Goal: Information Seeking & Learning: Learn about a topic

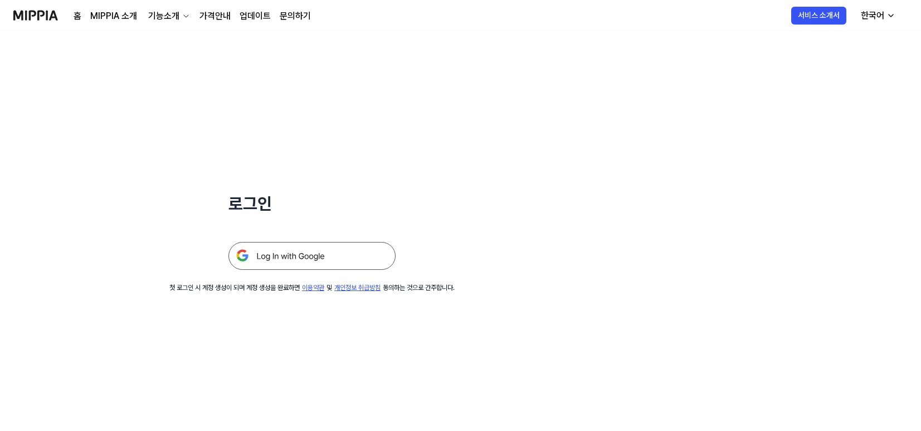
click at [356, 253] on img at bounding box center [311, 256] width 167 height 28
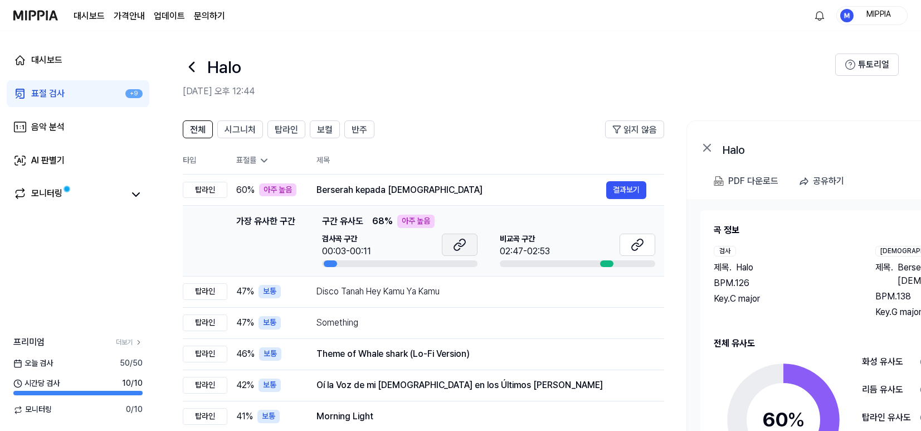
click at [460, 244] on icon at bounding box center [459, 244] width 13 height 13
click at [632, 248] on icon at bounding box center [635, 246] width 7 height 7
click at [635, 243] on icon at bounding box center [635, 246] width 7 height 7
click at [466, 252] on button at bounding box center [460, 244] width 36 height 22
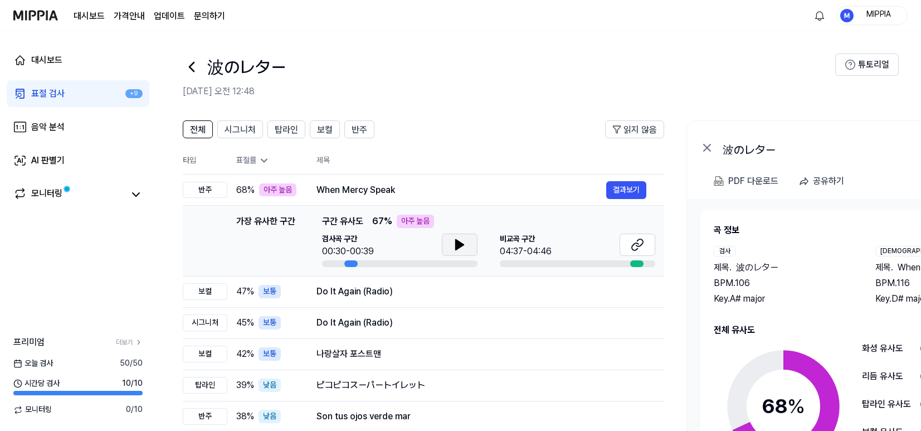
click at [449, 250] on button at bounding box center [460, 244] width 36 height 22
click at [461, 250] on icon at bounding box center [459, 244] width 13 height 13
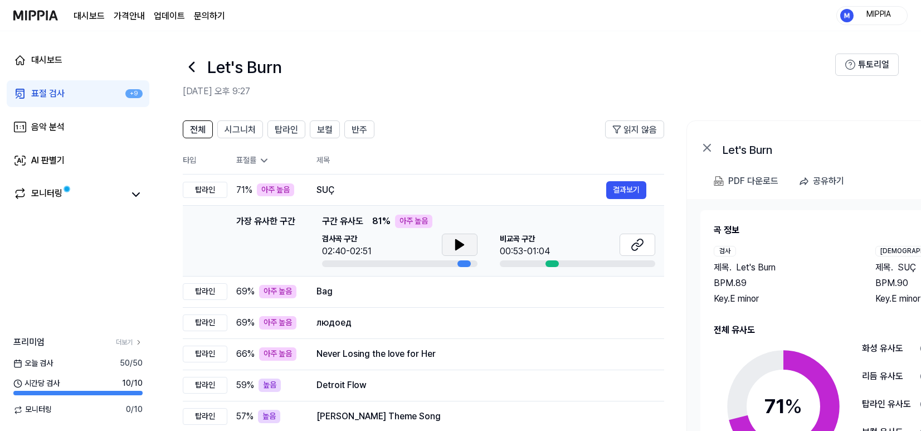
click at [461, 242] on icon at bounding box center [459, 244] width 13 height 13
click at [632, 247] on icon at bounding box center [635, 246] width 7 height 7
click at [453, 241] on icon at bounding box center [459, 244] width 13 height 13
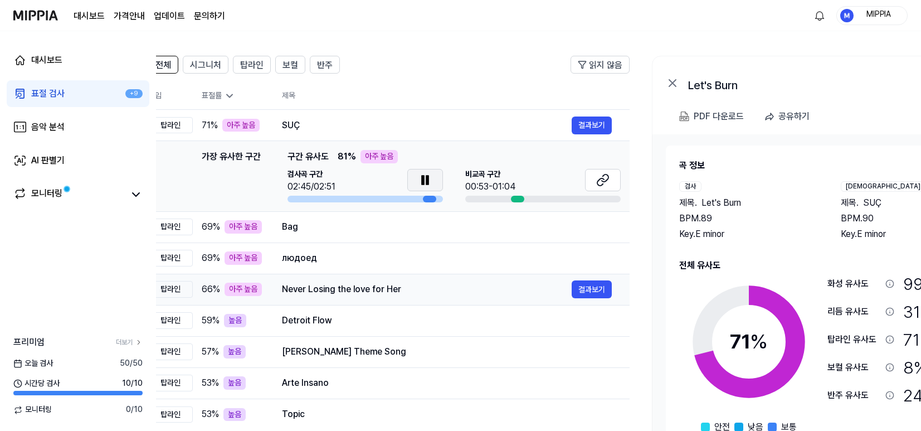
scroll to position [0, 34]
click at [586, 120] on button "결과보기" at bounding box center [592, 125] width 40 height 18
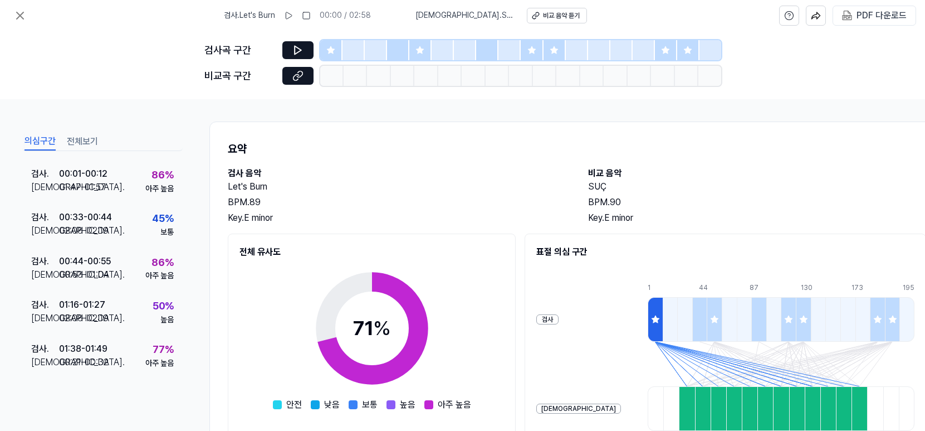
click at [331, 54] on icon at bounding box center [330, 50] width 9 height 9
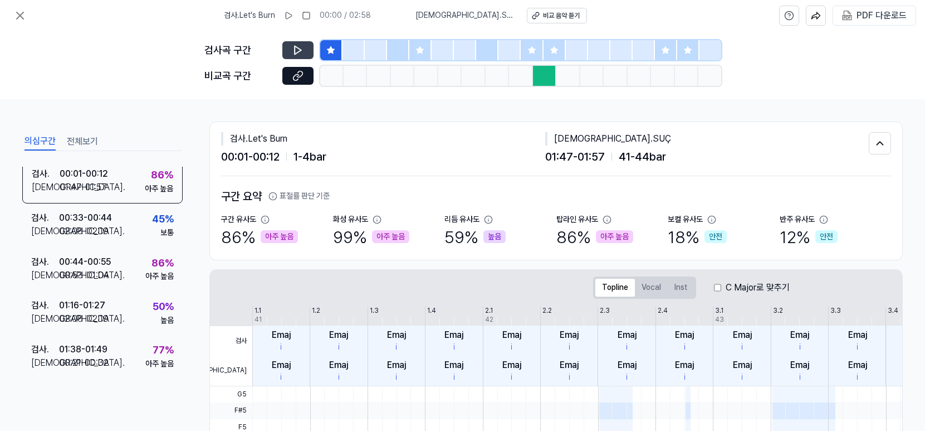
click at [295, 51] on icon at bounding box center [298, 50] width 7 height 8
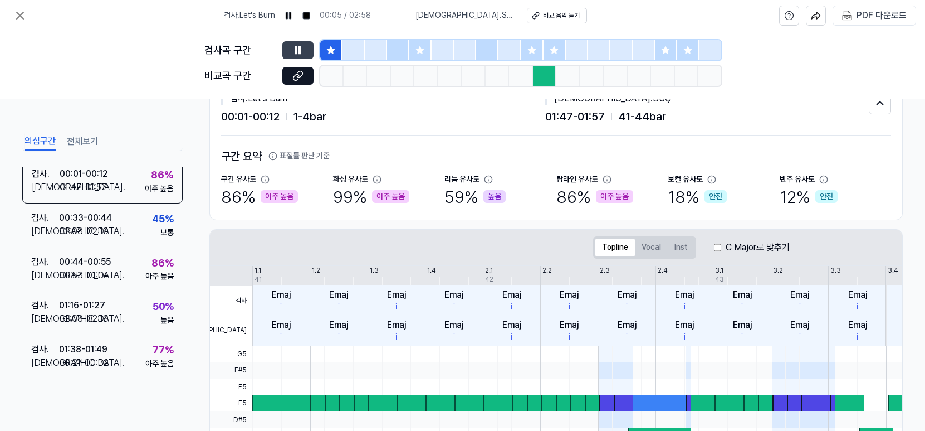
scroll to position [0, 0]
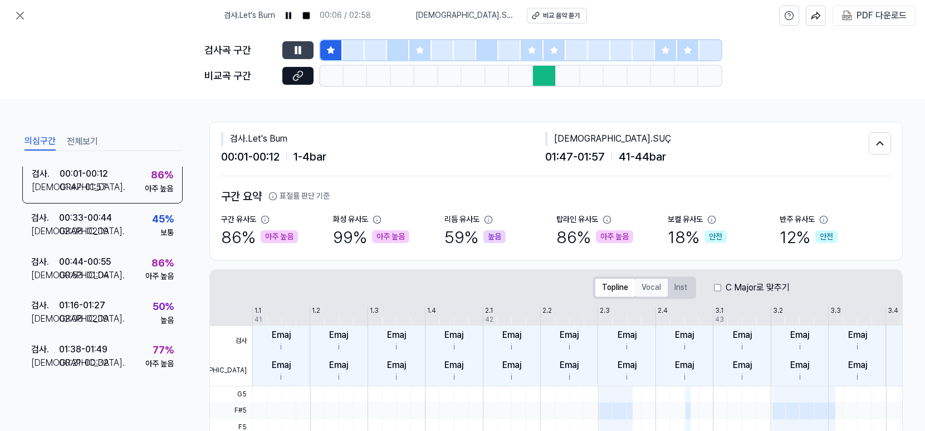
click at [656, 291] on button "Vocal" at bounding box center [651, 287] width 33 height 18
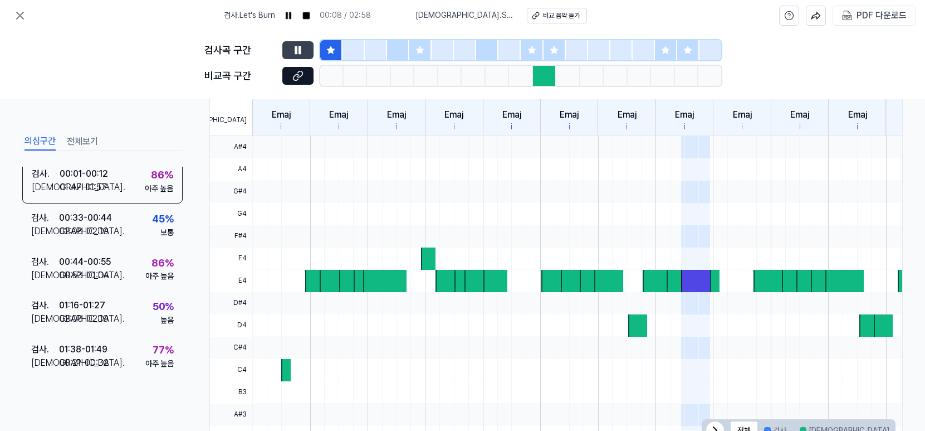
scroll to position [242, 0]
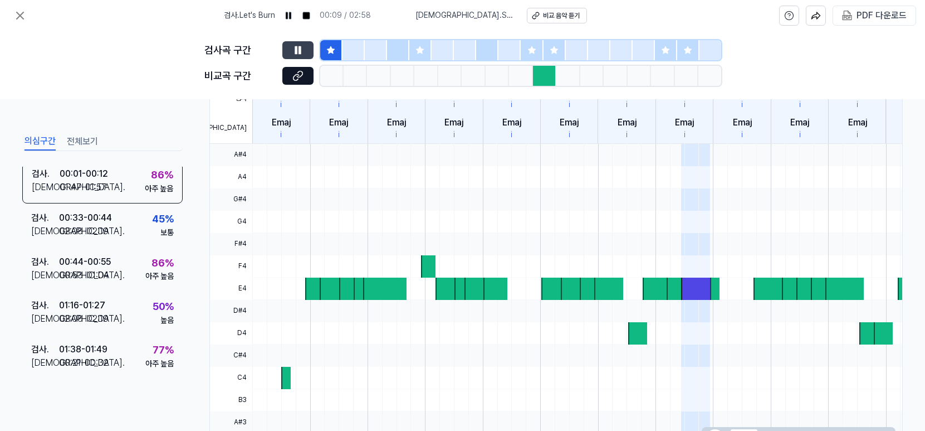
click at [418, 55] on div at bounding box center [420, 50] width 22 height 20
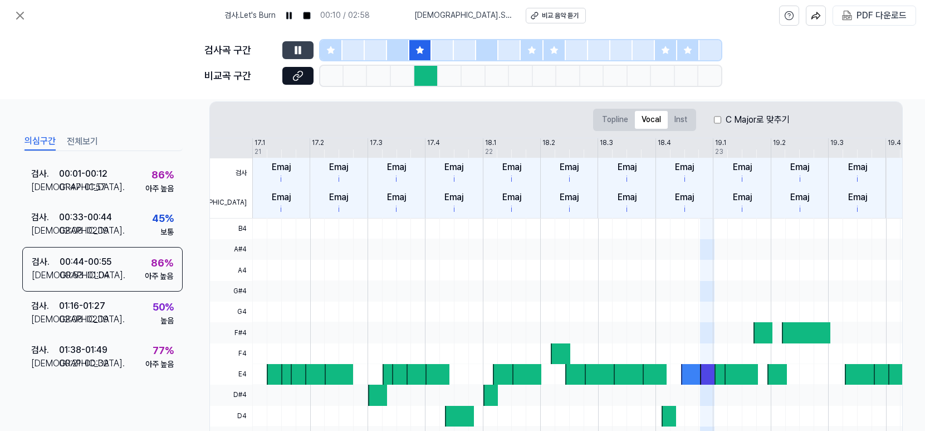
scroll to position [116, 0]
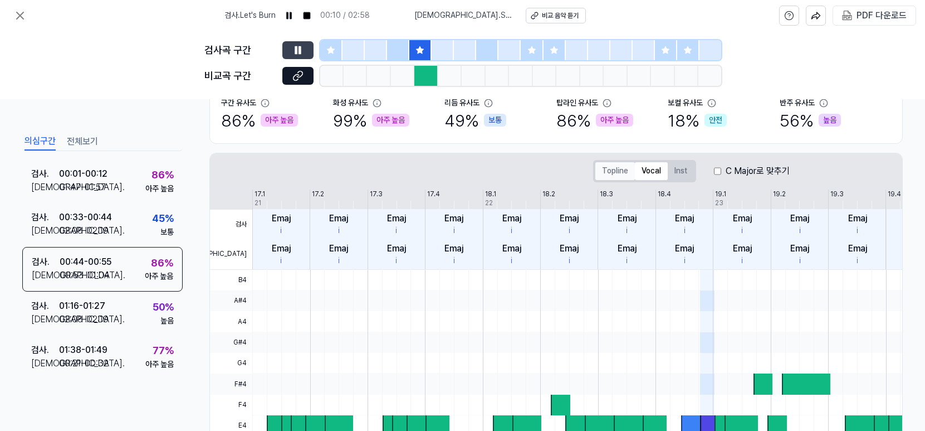
click at [609, 166] on button "Topline" at bounding box center [615, 171] width 40 height 18
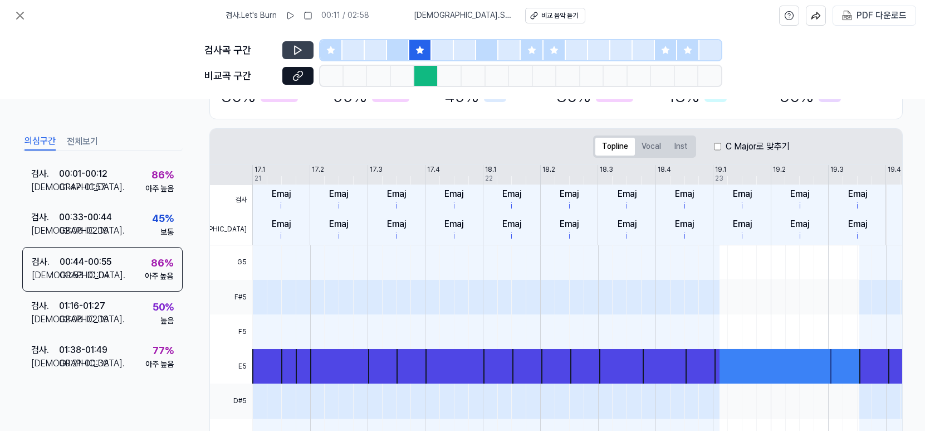
scroll to position [140, 0]
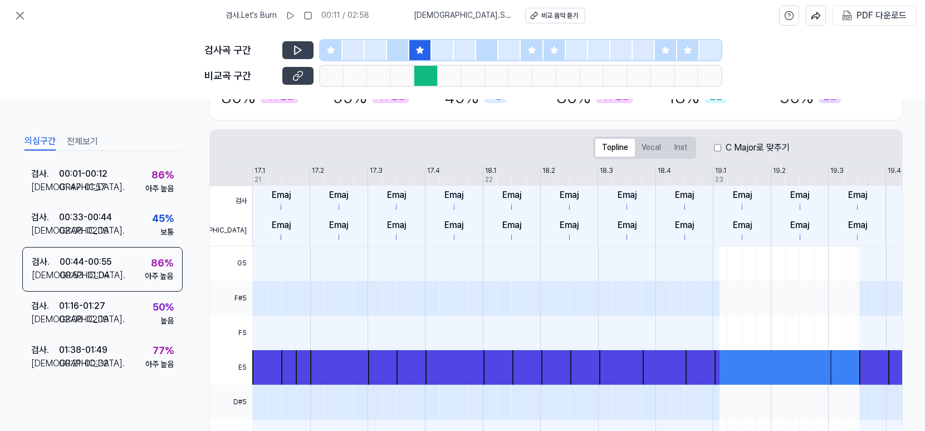
click at [296, 80] on icon at bounding box center [296, 77] width 6 height 6
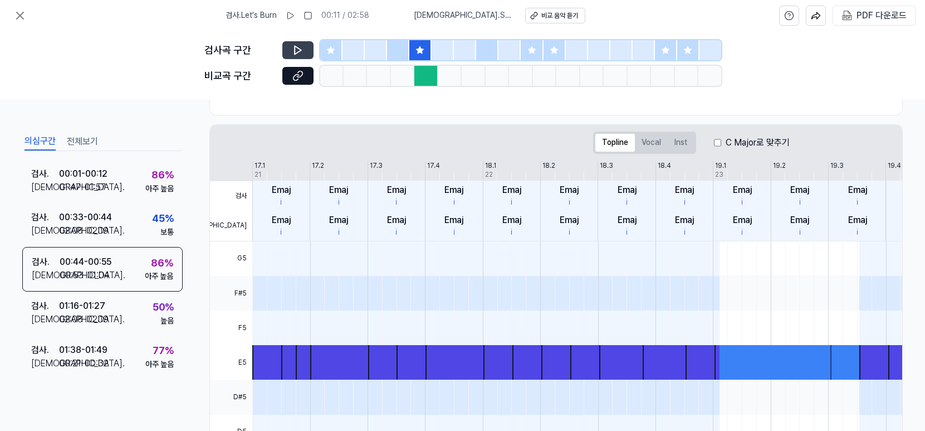
scroll to position [142, 0]
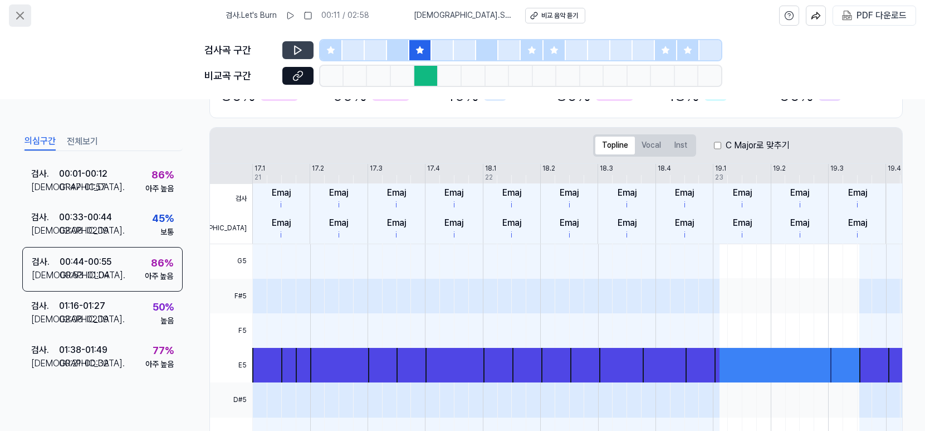
click at [16, 13] on icon at bounding box center [19, 15] width 13 height 13
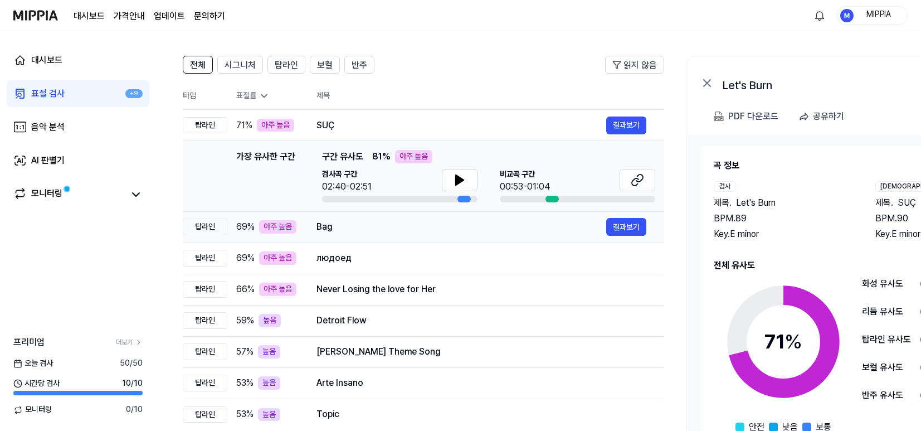
click at [469, 233] on div "Bag 결과보기" at bounding box center [481, 227] width 330 height 18
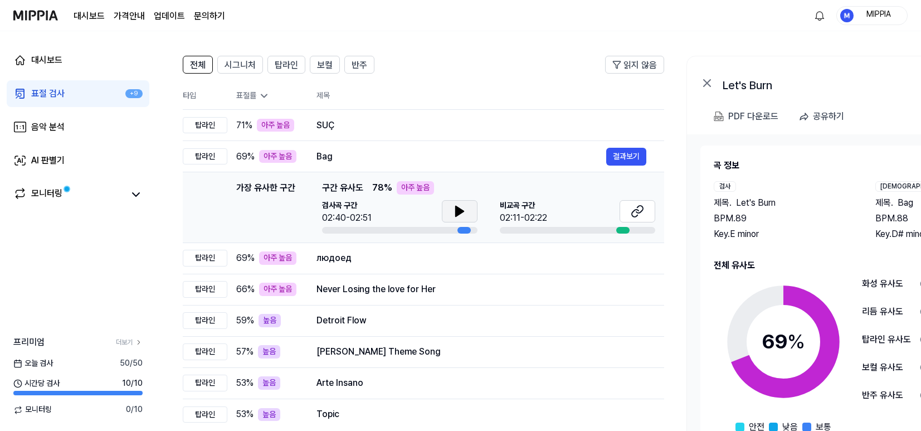
click at [463, 211] on icon at bounding box center [460, 211] width 8 height 10
click at [464, 213] on icon at bounding box center [459, 210] width 13 height 13
click at [636, 214] on icon at bounding box center [636, 210] width 13 height 13
click at [446, 252] on div "людоед" at bounding box center [461, 257] width 290 height 13
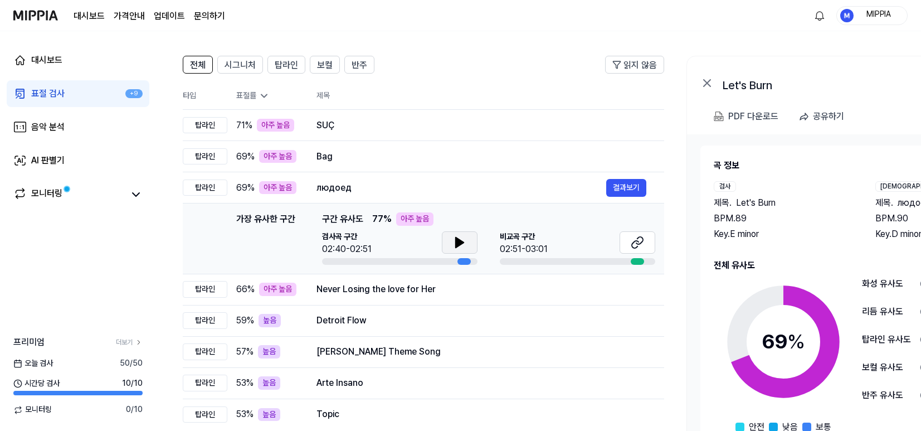
click at [462, 247] on icon at bounding box center [459, 242] width 13 height 13
click at [465, 248] on icon at bounding box center [459, 242] width 13 height 13
click at [630, 243] on icon at bounding box center [636, 242] width 13 height 13
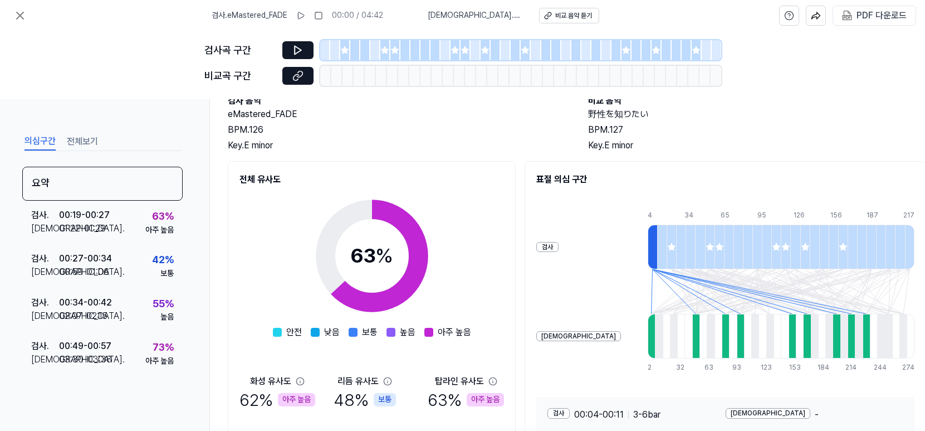
scroll to position [82, 0]
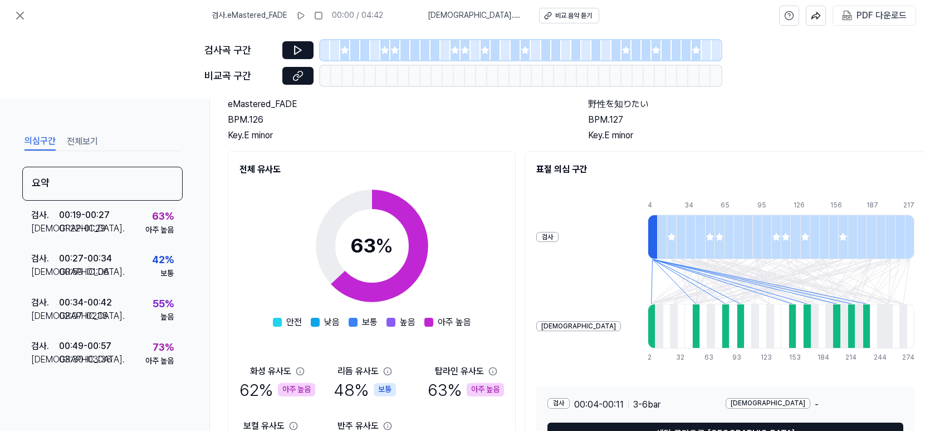
click at [350, 54] on div at bounding box center [355, 50] width 10 height 20
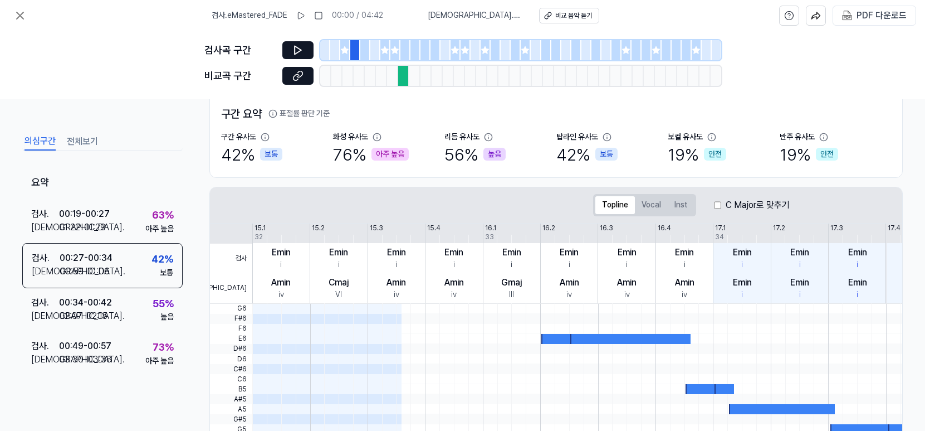
click at [341, 55] on div at bounding box center [345, 50] width 10 height 20
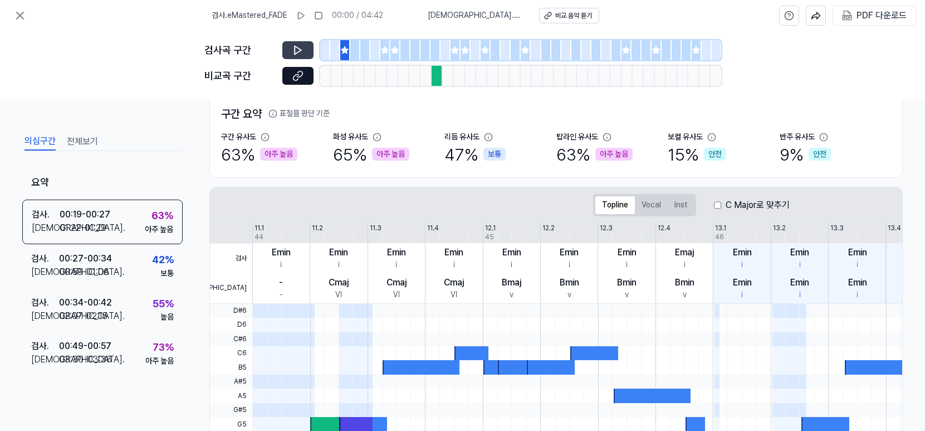
click at [294, 55] on icon at bounding box center [297, 50] width 11 height 11
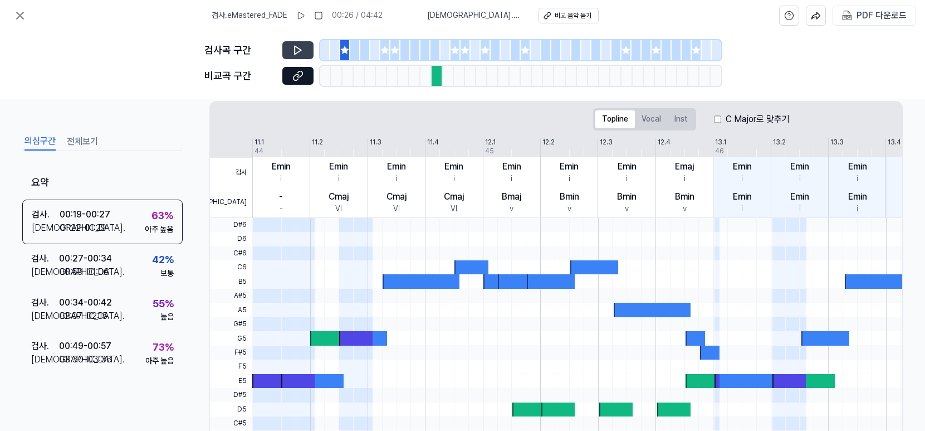
scroll to position [169, 0]
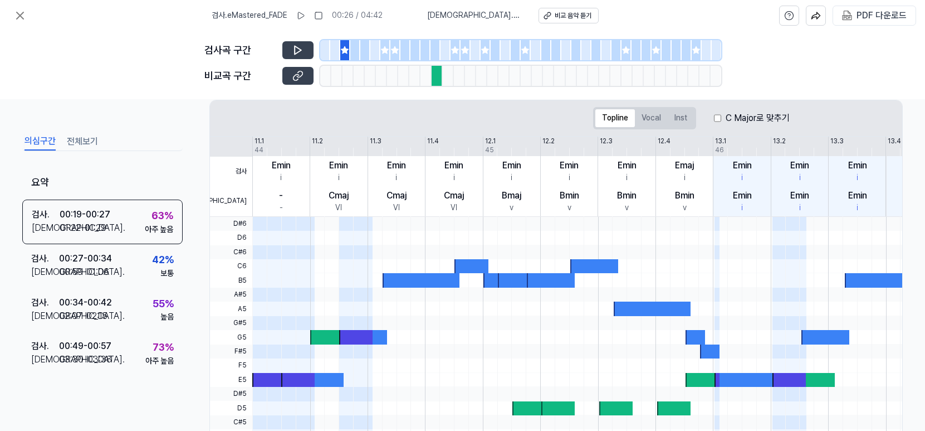
click at [301, 80] on icon at bounding box center [297, 75] width 11 height 11
click at [661, 115] on button "Vocal" at bounding box center [651, 118] width 33 height 18
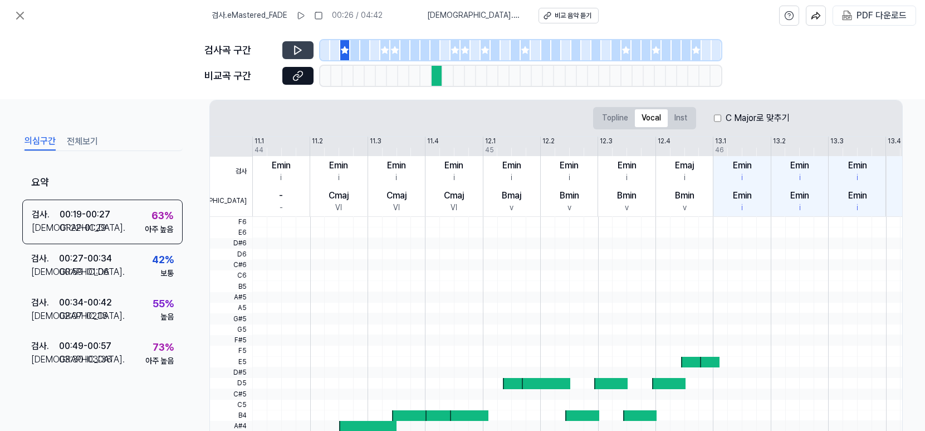
scroll to position [290, 0]
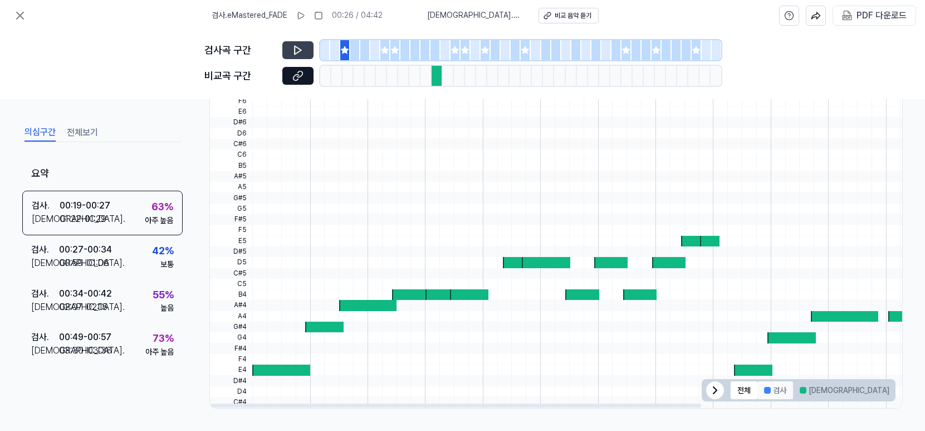
click at [777, 393] on button "검사" at bounding box center [775, 390] width 36 height 18
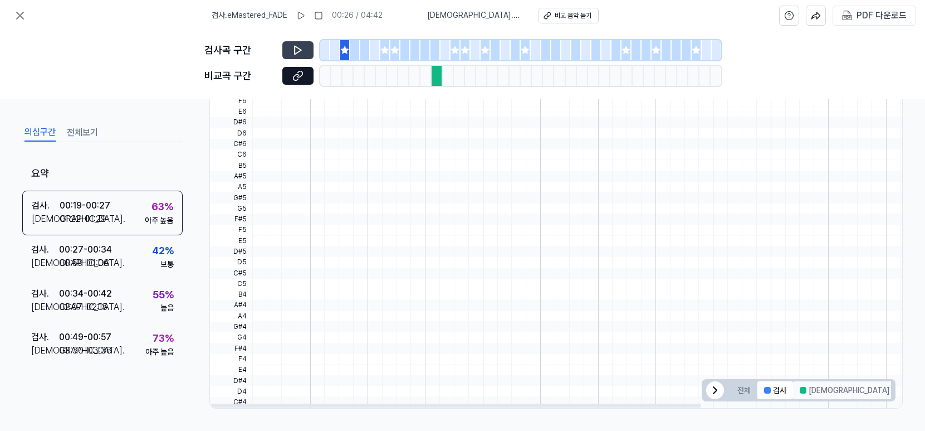
click at [809, 393] on button "[DEMOGRAPHIC_DATA]" at bounding box center [844, 390] width 103 height 18
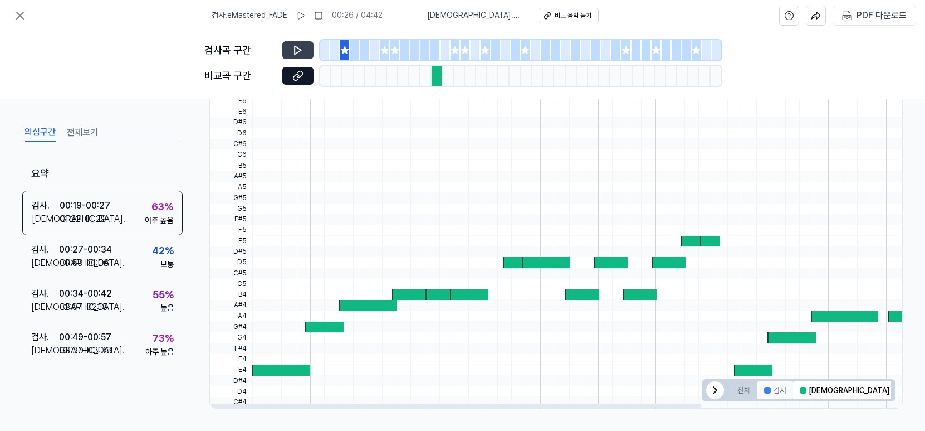
click at [780, 394] on button "검사" at bounding box center [775, 390] width 36 height 18
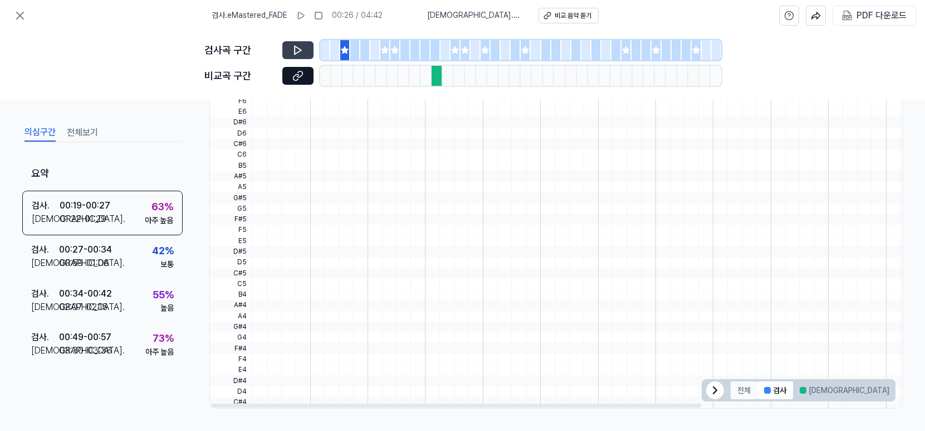
click at [740, 393] on button "전체" at bounding box center [744, 390] width 27 height 18
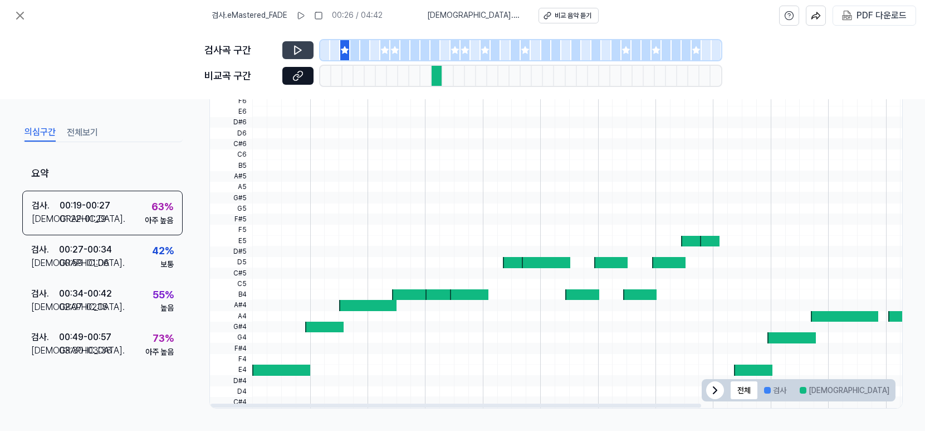
click at [713, 393] on icon at bounding box center [714, 389] width 13 height 13
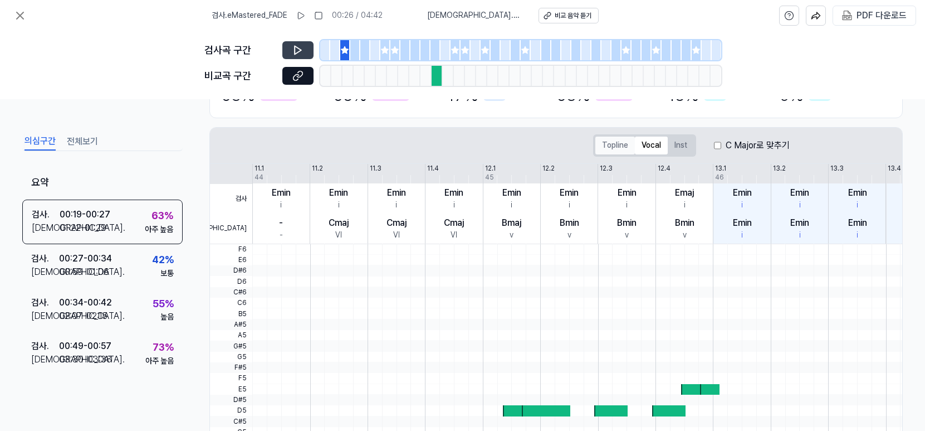
click at [617, 146] on button "Topline" at bounding box center [615, 145] width 40 height 18
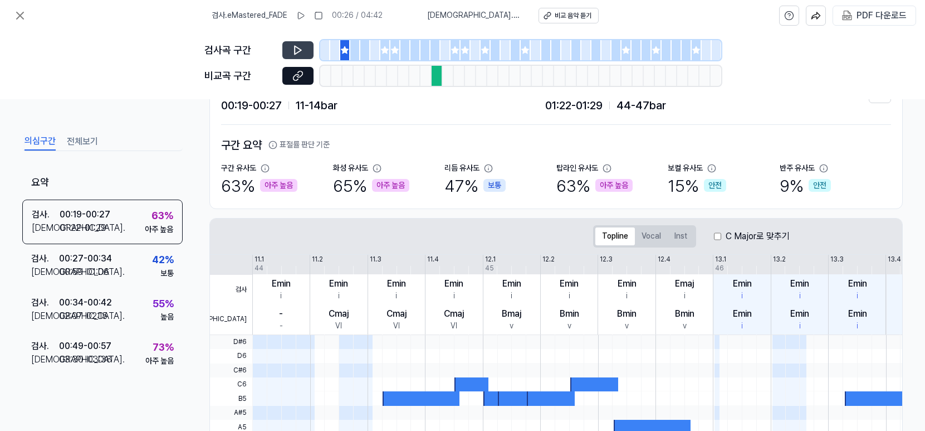
scroll to position [47, 0]
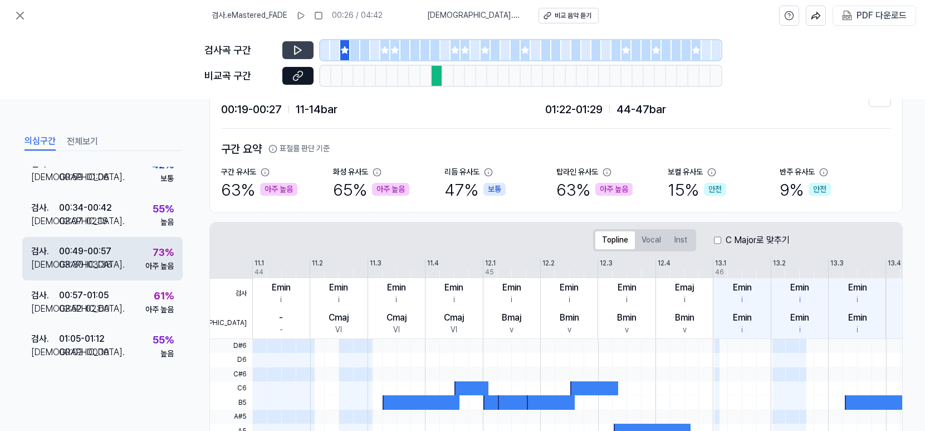
click at [137, 262] on div "검사 . 00:49 - 00:57 비교 . 03:30 - 03:38 73 % 아주 높음" at bounding box center [102, 258] width 160 height 43
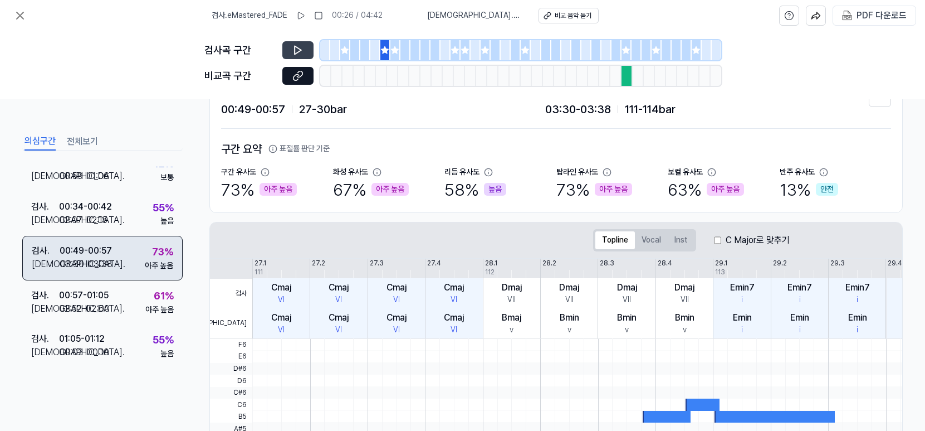
scroll to position [94, 0]
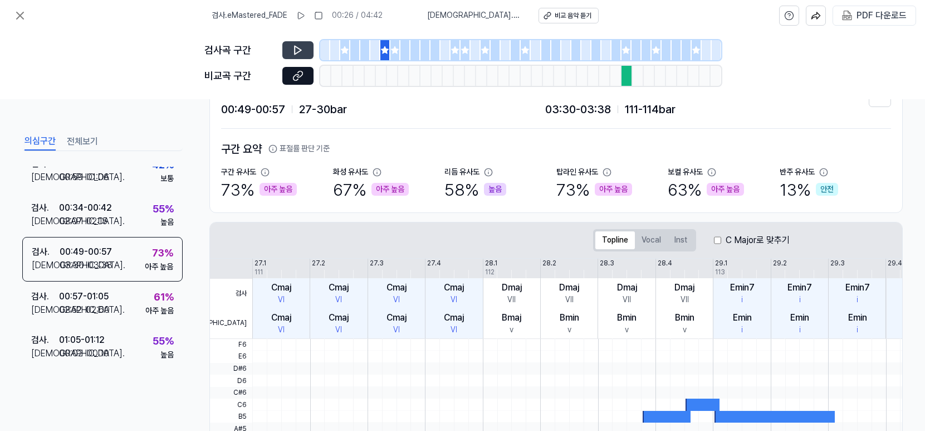
click at [304, 55] on button at bounding box center [297, 50] width 31 height 18
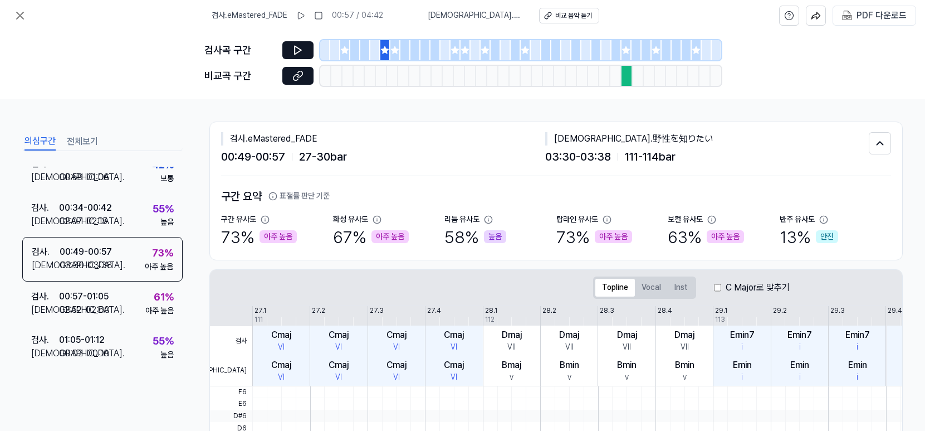
scroll to position [95, 0]
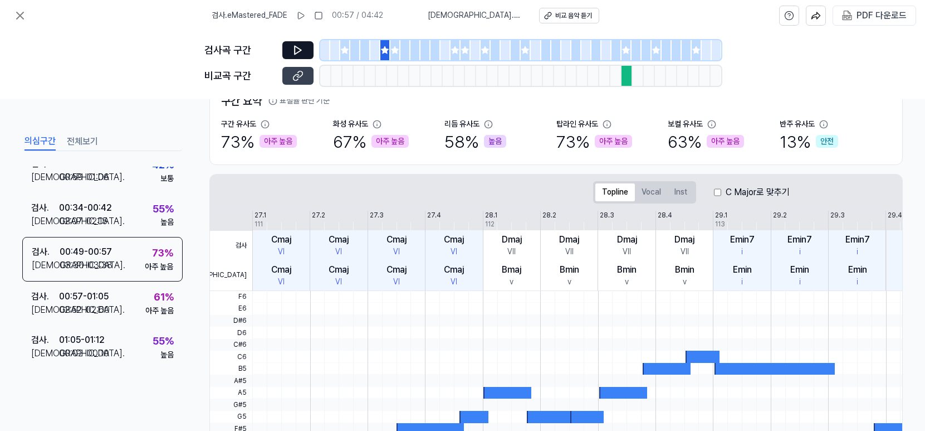
click at [301, 81] on button at bounding box center [297, 76] width 31 height 18
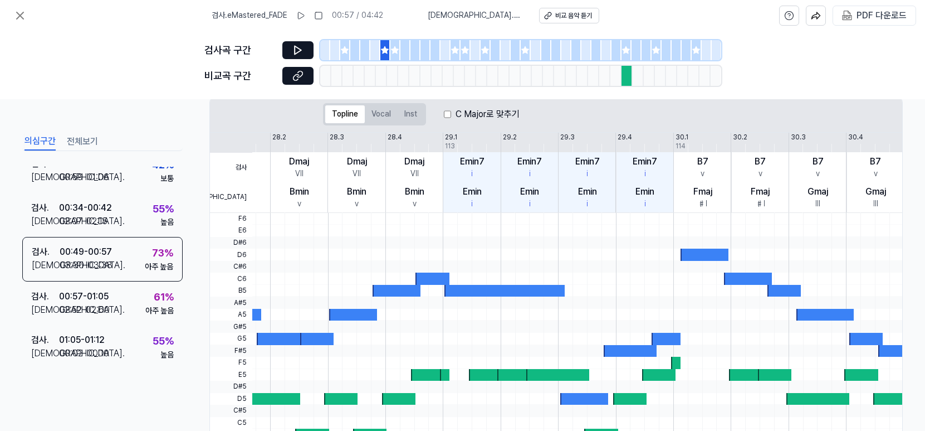
scroll to position [174, 0]
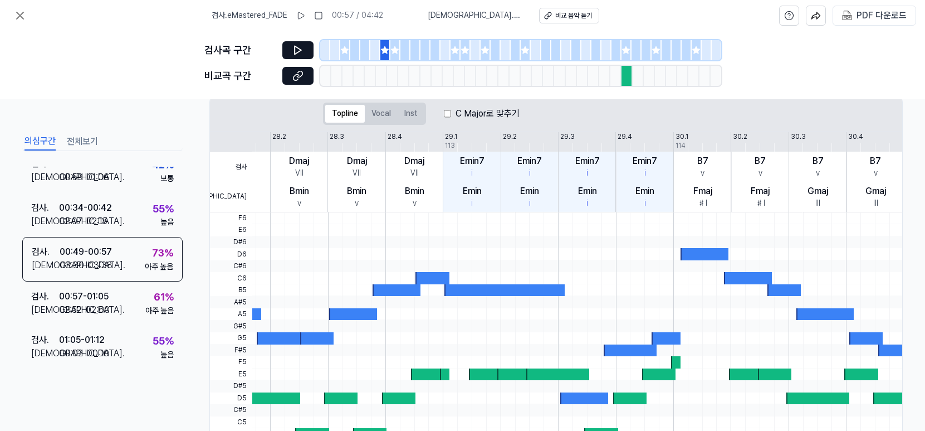
click at [459, 115] on label "C Major로 맞추기" at bounding box center [488, 113] width 64 height 13
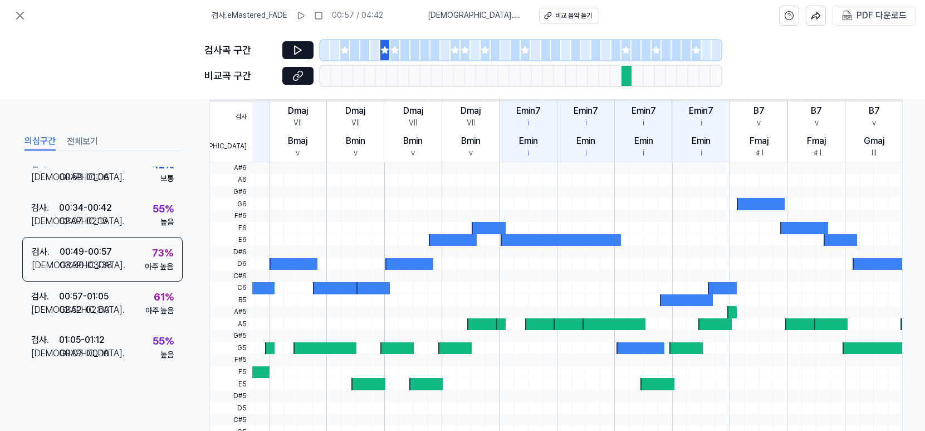
scroll to position [168, 0]
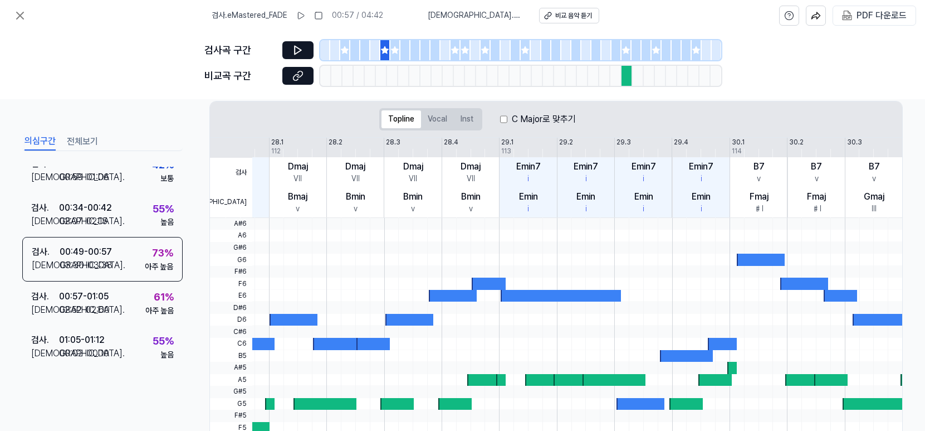
click at [520, 120] on label "C Major로 맞추기" at bounding box center [544, 119] width 64 height 13
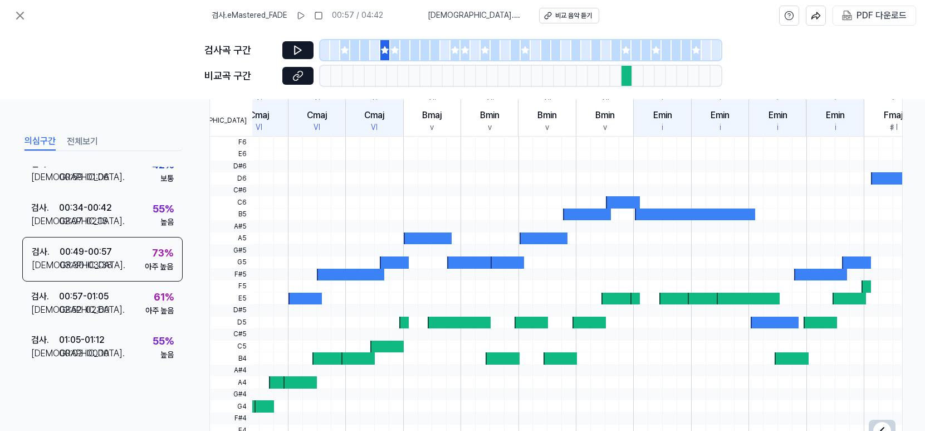
scroll to position [0, 77]
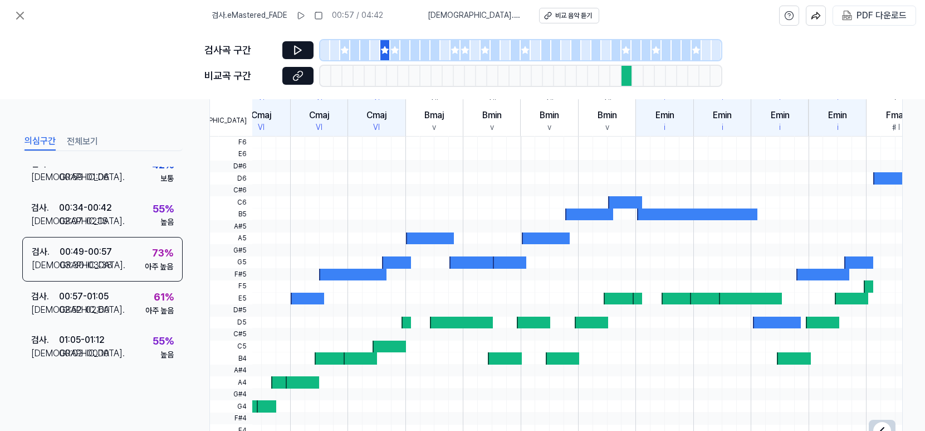
click at [397, 56] on div at bounding box center [395, 50] width 10 height 20
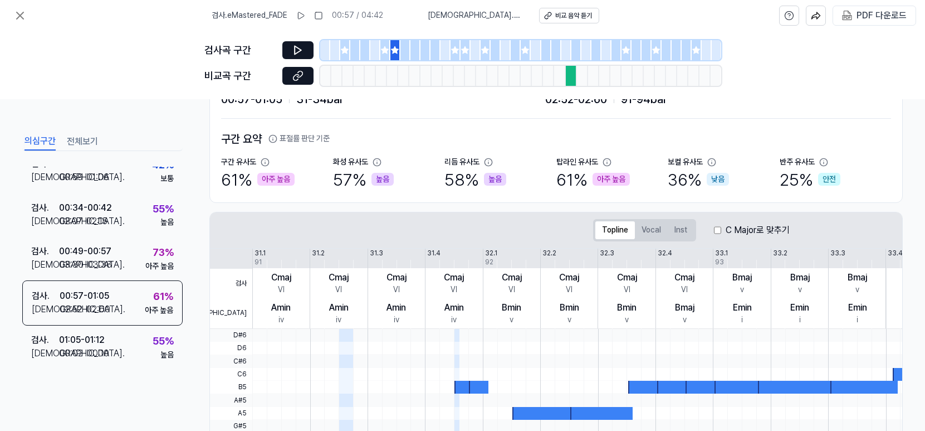
scroll to position [51, 0]
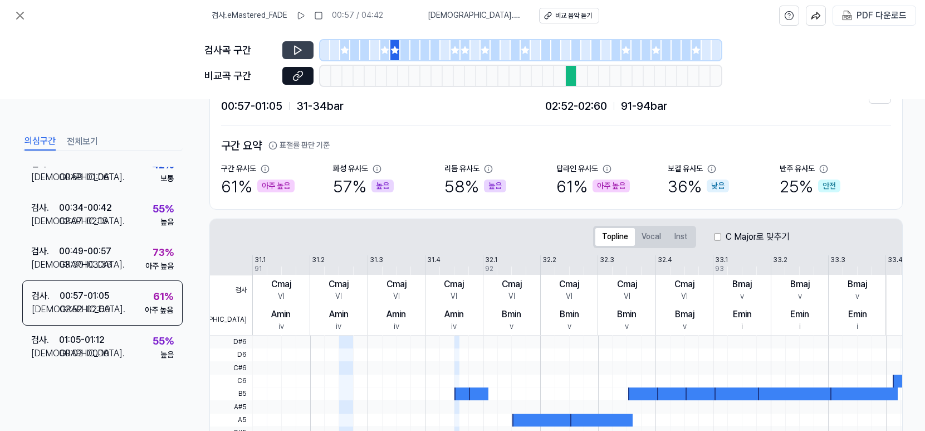
click at [286, 50] on button at bounding box center [297, 50] width 31 height 18
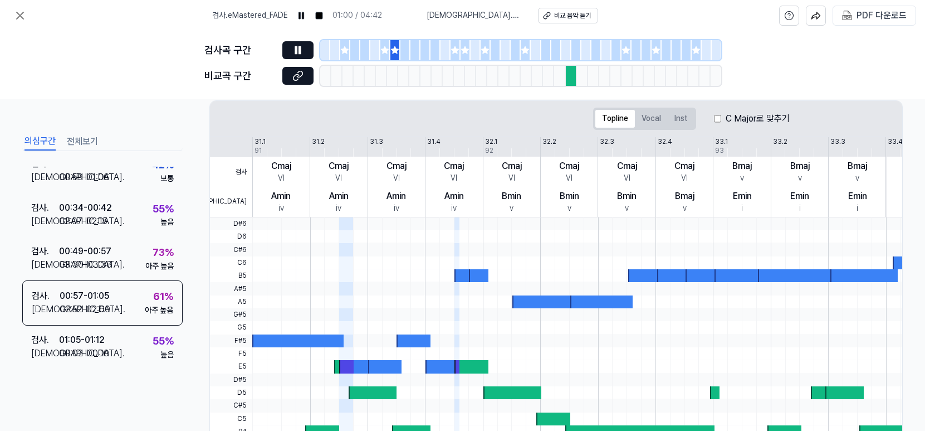
scroll to position [0, 0]
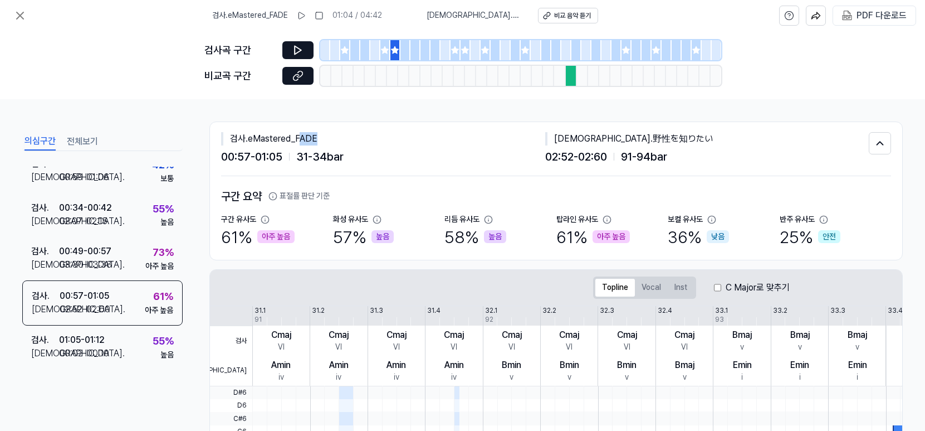
drag, startPoint x: 319, startPoint y: 139, endPoint x: 303, endPoint y: 139, distance: 16.2
click at [303, 139] on div "검사 . eMastered_FADE" at bounding box center [383, 138] width 324 height 13
click at [321, 139] on div "검사 . eMastered_FADE" at bounding box center [383, 138] width 324 height 13
click at [306, 19] on icon at bounding box center [301, 15] width 9 height 9
click at [281, 48] on div "검사곡 구간" at bounding box center [462, 50] width 517 height 20
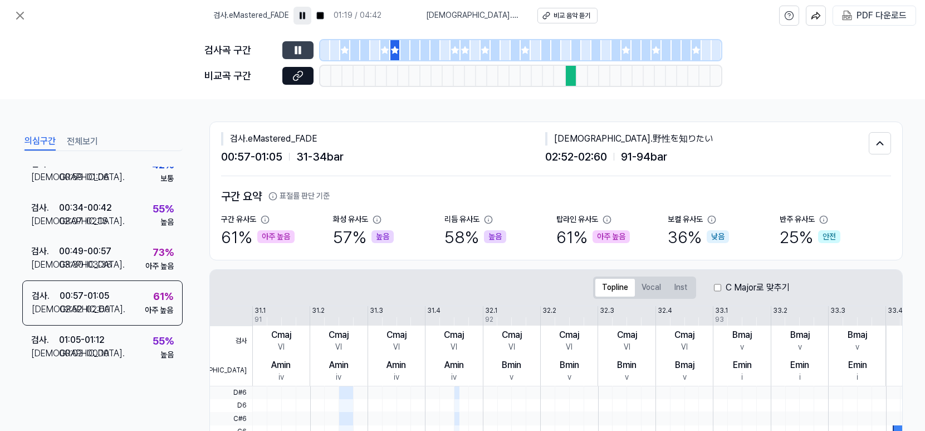
click at [291, 50] on button at bounding box center [297, 50] width 31 height 18
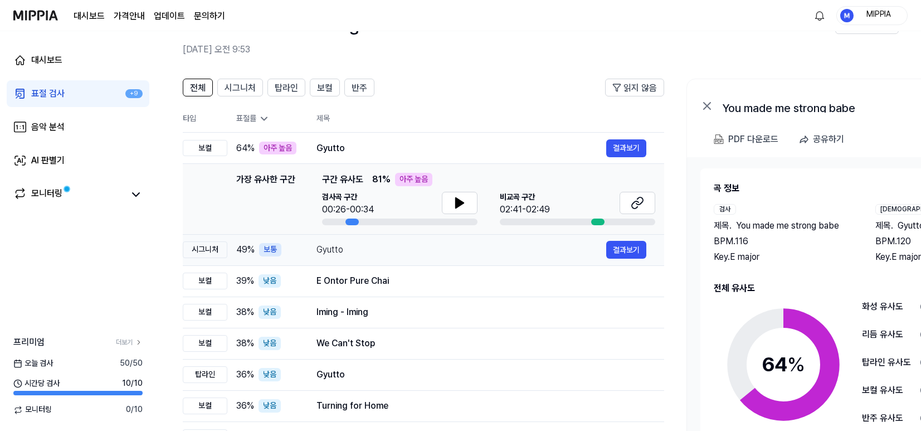
scroll to position [47, 0]
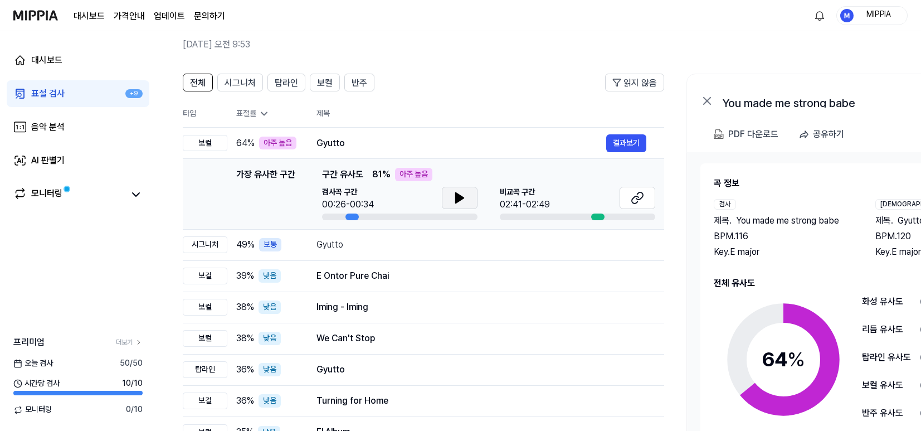
click at [458, 198] on icon at bounding box center [460, 198] width 8 height 10
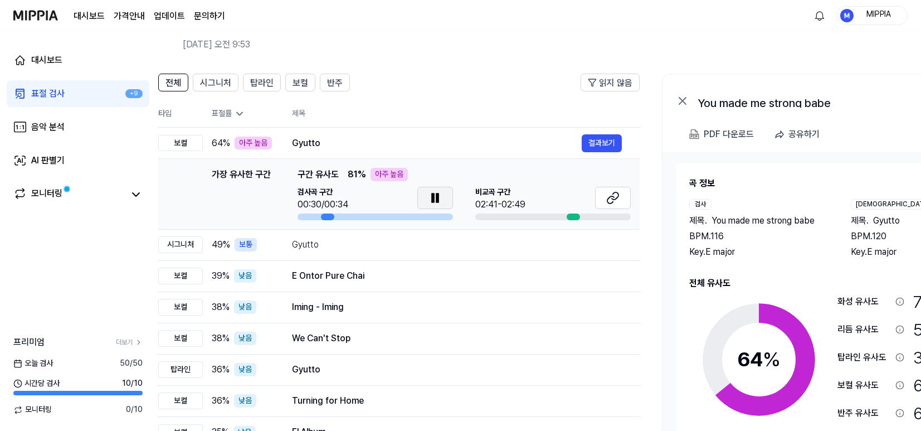
scroll to position [26, 0]
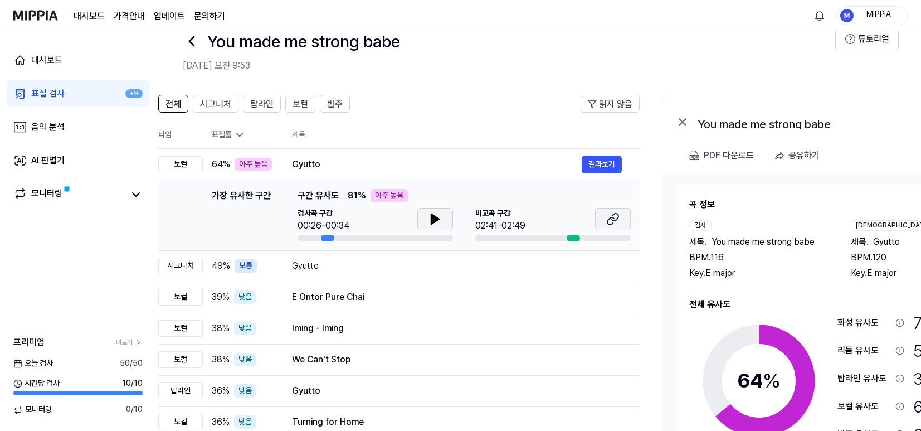
click at [623, 221] on button at bounding box center [613, 219] width 36 height 22
click at [438, 221] on icon at bounding box center [434, 218] width 13 height 13
drag, startPoint x: 436, startPoint y: 219, endPoint x: 452, endPoint y: 223, distance: 15.9
click at [437, 219] on icon at bounding box center [437, 218] width 2 height 9
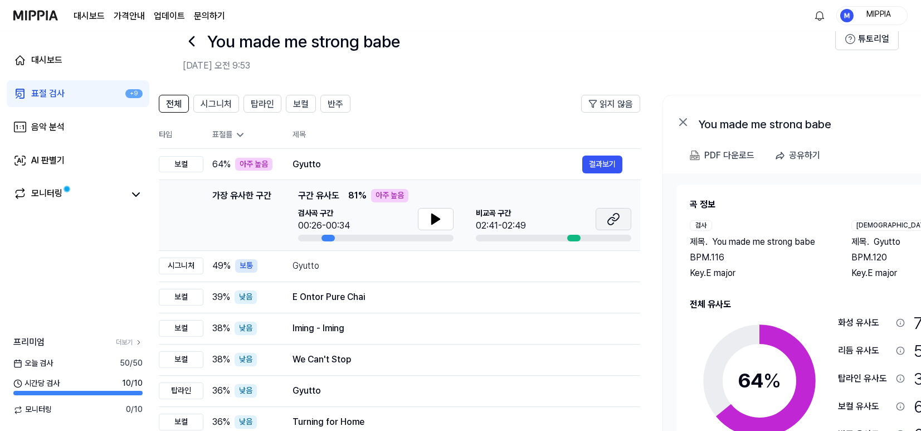
click at [613, 221] on icon at bounding box center [613, 218] width 13 height 13
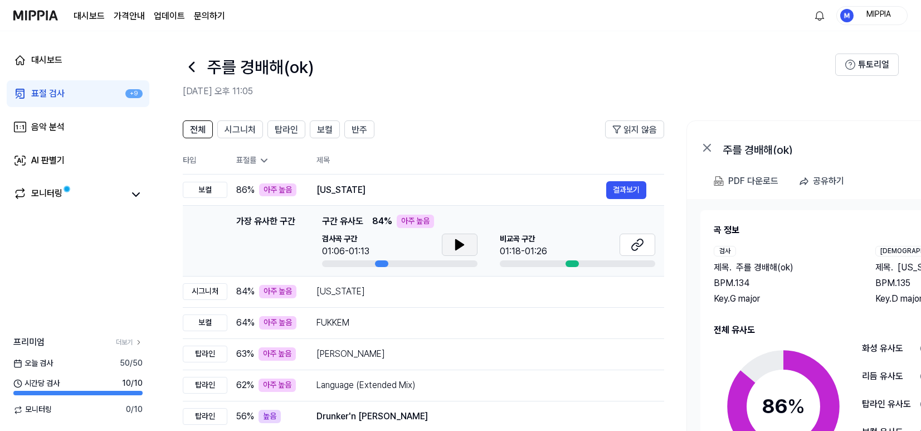
click at [461, 248] on icon at bounding box center [459, 244] width 13 height 13
click at [467, 245] on button at bounding box center [460, 244] width 36 height 22
click at [639, 247] on icon at bounding box center [636, 244] width 13 height 13
click at [475, 294] on div "California" at bounding box center [461, 291] width 290 height 13
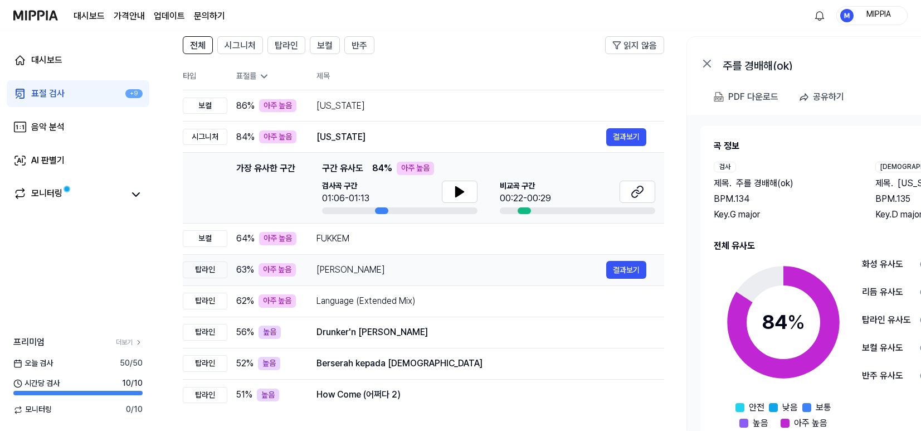
scroll to position [85, 0]
click at [642, 191] on icon at bounding box center [636, 190] width 13 height 13
click at [535, 241] on div "FUKKEM" at bounding box center [461, 237] width 290 height 13
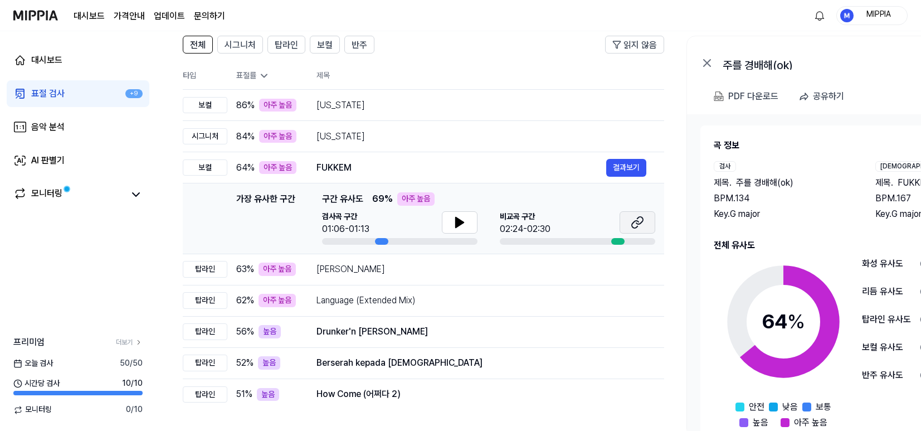
click at [642, 220] on icon at bounding box center [639, 220] width 7 height 7
click at [464, 222] on icon at bounding box center [459, 222] width 13 height 13
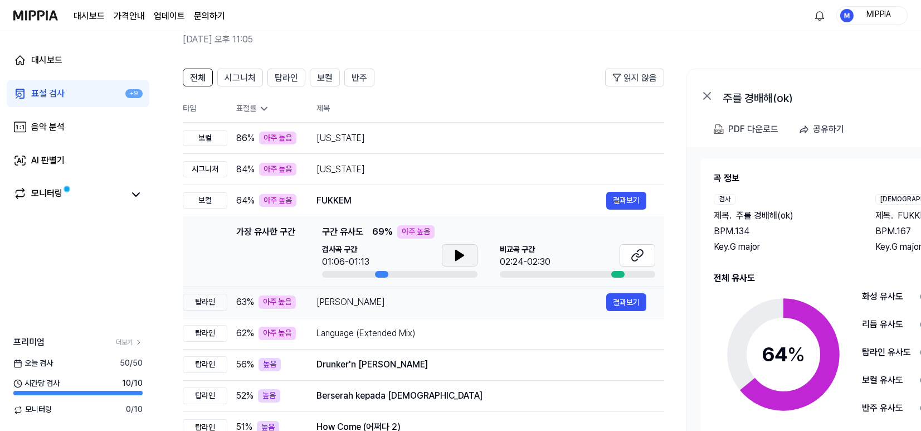
scroll to position [57, 0]
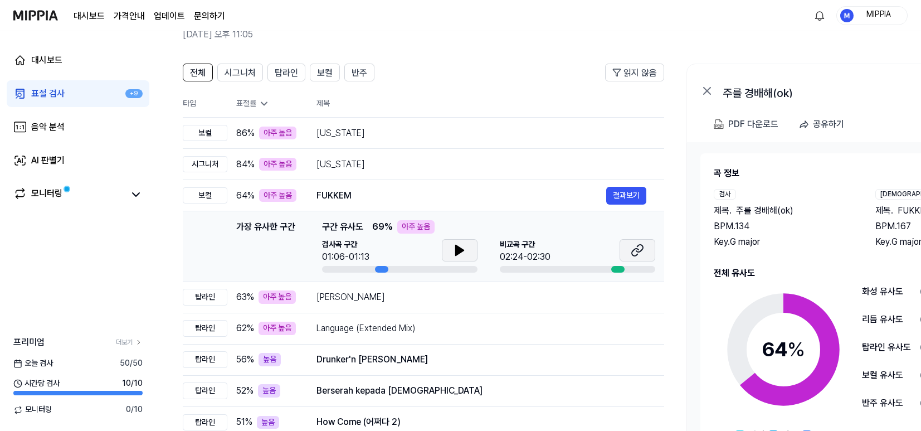
click at [640, 256] on icon at bounding box center [636, 249] width 13 height 13
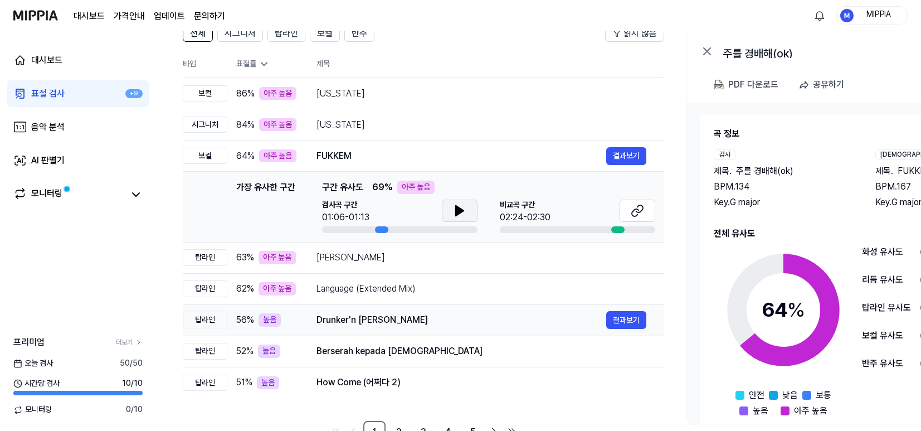
scroll to position [105, 0]
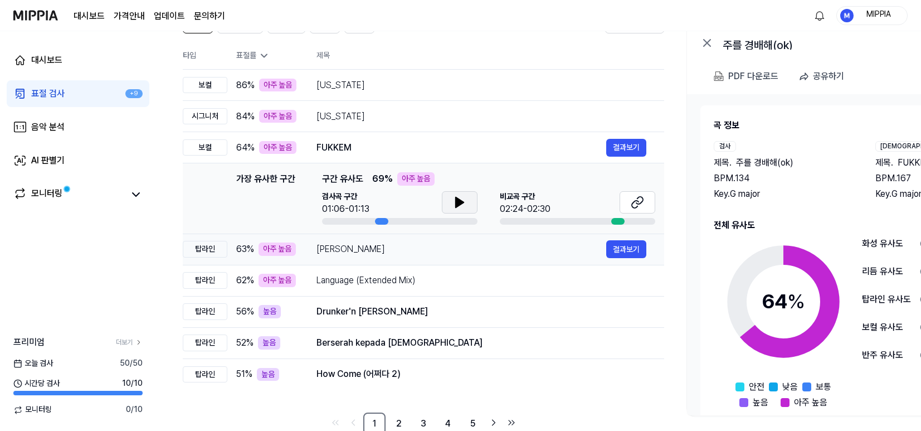
click at [512, 259] on td "Marta 결과보기" at bounding box center [481, 248] width 365 height 31
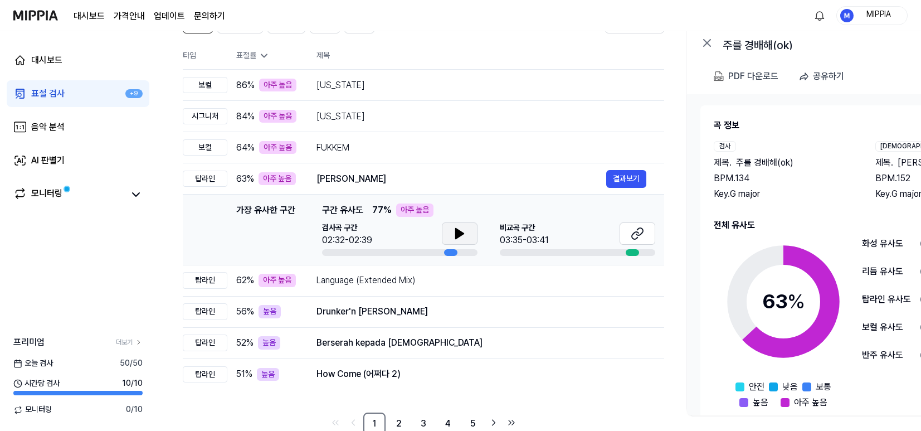
click at [459, 231] on icon at bounding box center [460, 233] width 8 height 10
click at [462, 236] on icon at bounding box center [462, 233] width 2 height 9
click at [647, 237] on button at bounding box center [637, 233] width 36 height 22
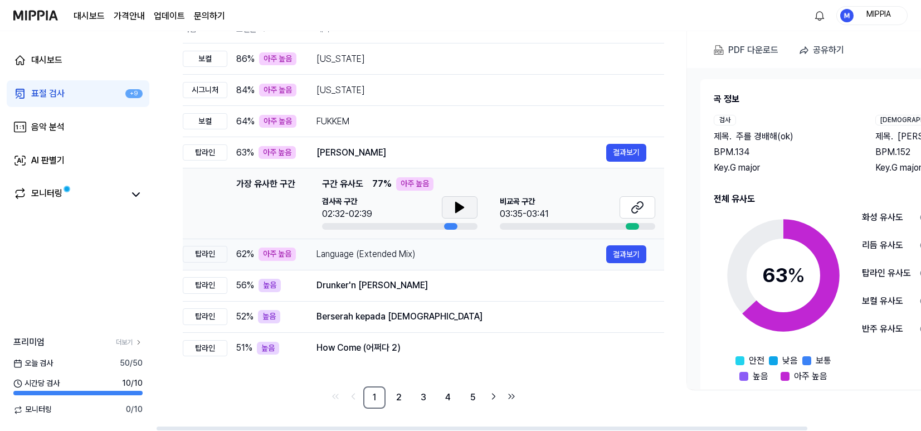
scroll to position [27, 0]
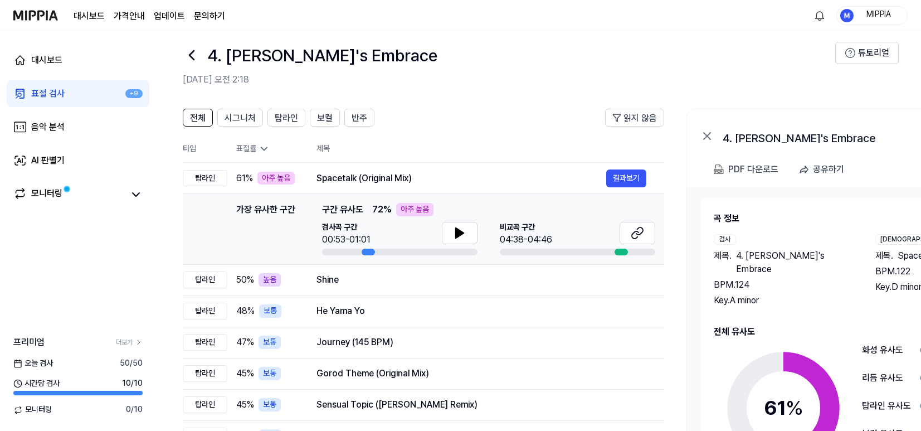
scroll to position [19, 0]
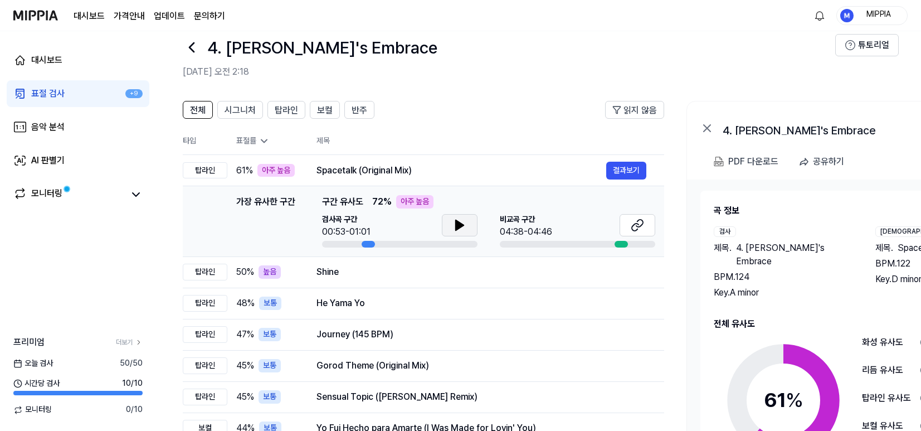
click at [464, 223] on icon at bounding box center [459, 224] width 13 height 13
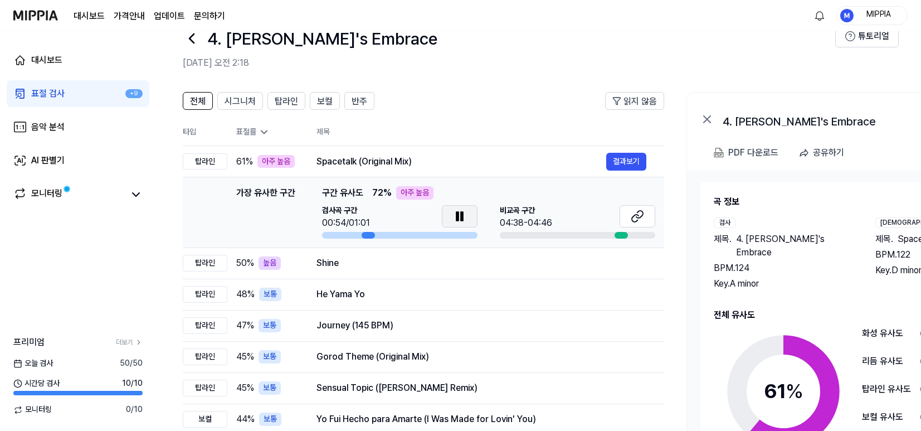
scroll to position [34, 0]
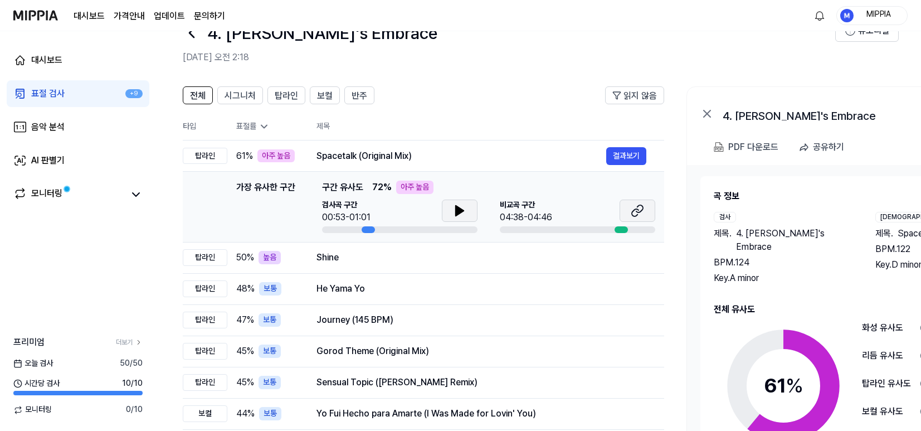
click at [650, 209] on button at bounding box center [637, 210] width 36 height 22
click at [456, 214] on icon at bounding box center [460, 211] width 8 height 10
click at [463, 209] on icon at bounding box center [459, 210] width 13 height 13
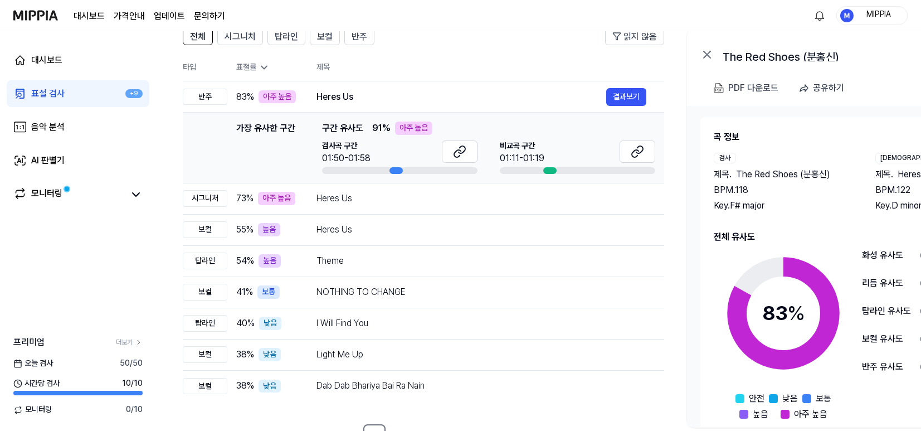
scroll to position [36, 0]
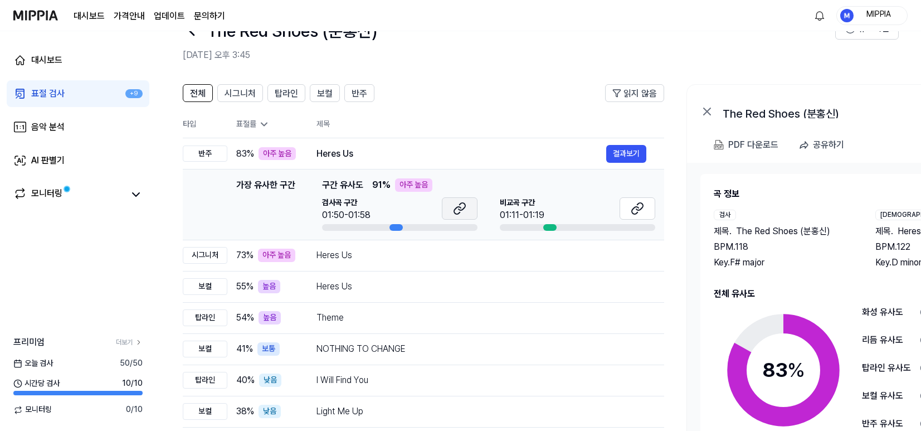
click at [470, 209] on button at bounding box center [460, 208] width 36 height 22
click at [642, 214] on icon at bounding box center [636, 208] width 13 height 13
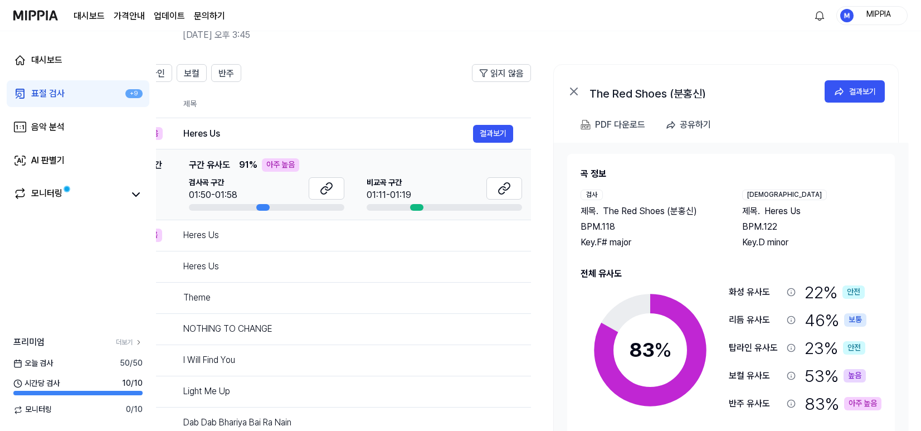
scroll to position [0, 0]
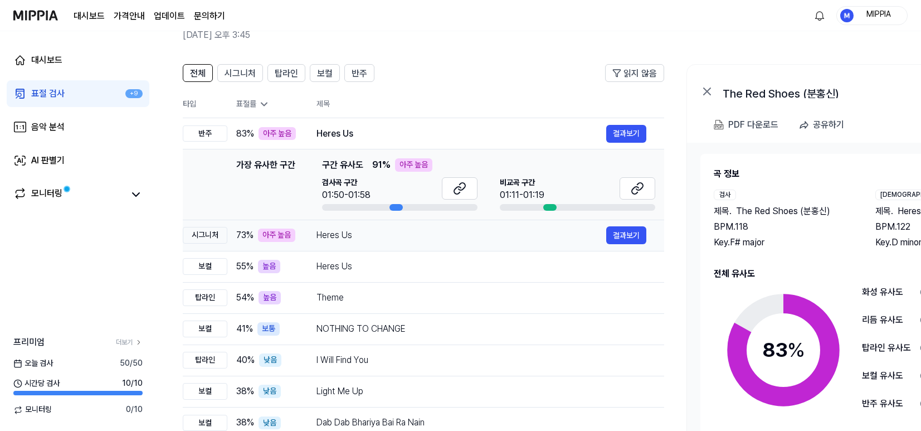
click at [488, 231] on div "Heres Us" at bounding box center [461, 234] width 290 height 13
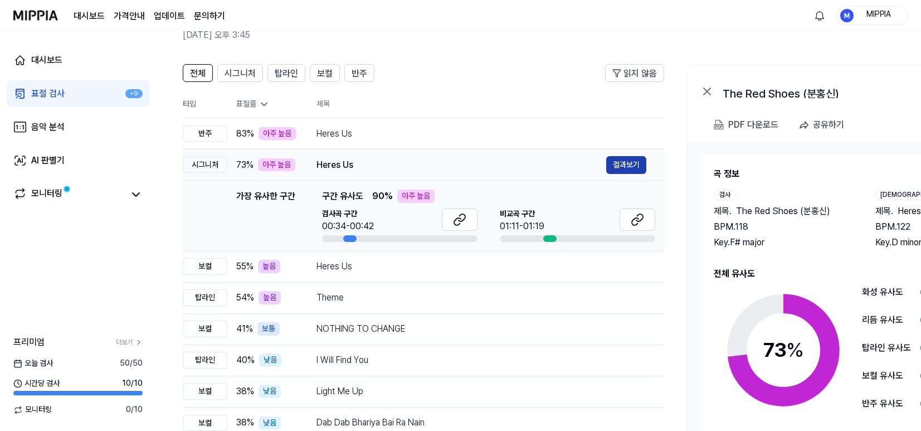
click at [627, 171] on button "결과보기" at bounding box center [626, 165] width 40 height 18
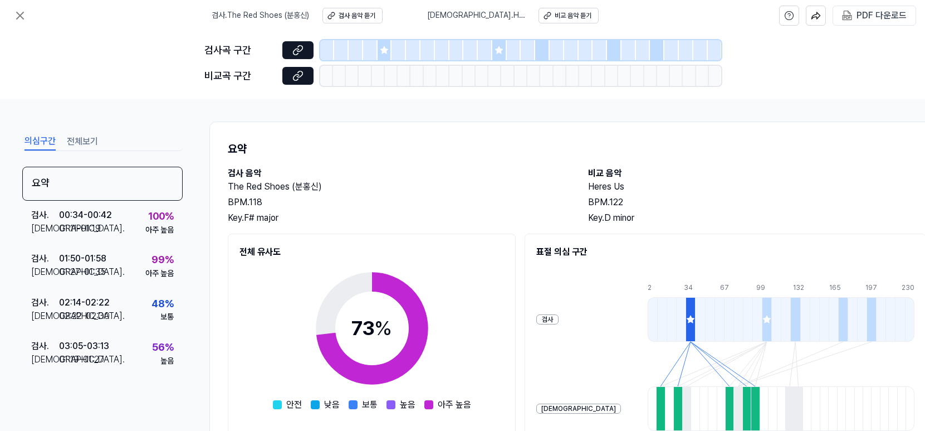
click at [384, 55] on div at bounding box center [385, 50] width 14 height 20
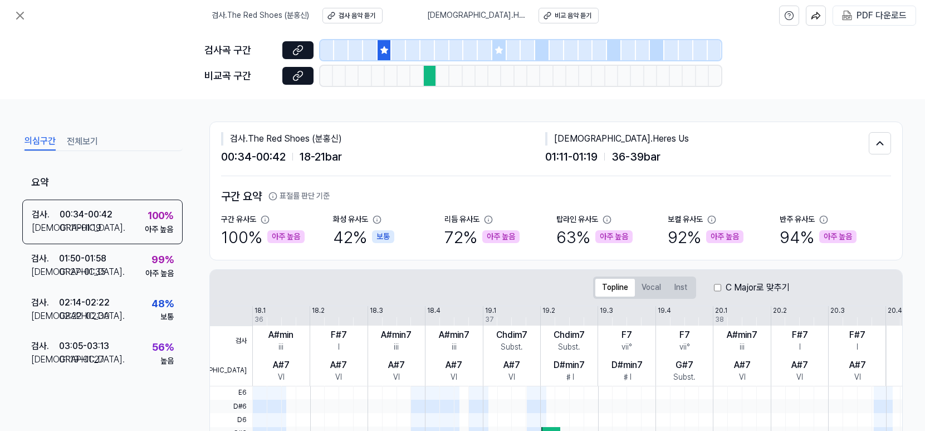
click at [493, 58] on div at bounding box center [499, 50] width 14 height 20
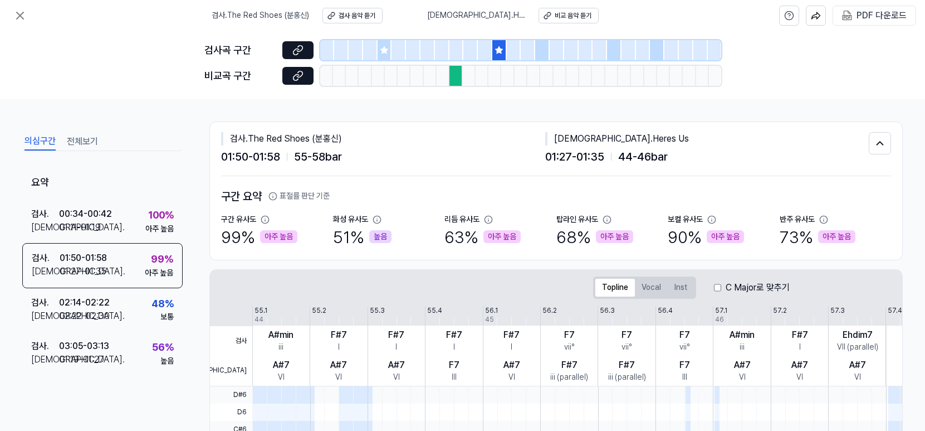
click at [545, 58] on div at bounding box center [542, 50] width 14 height 20
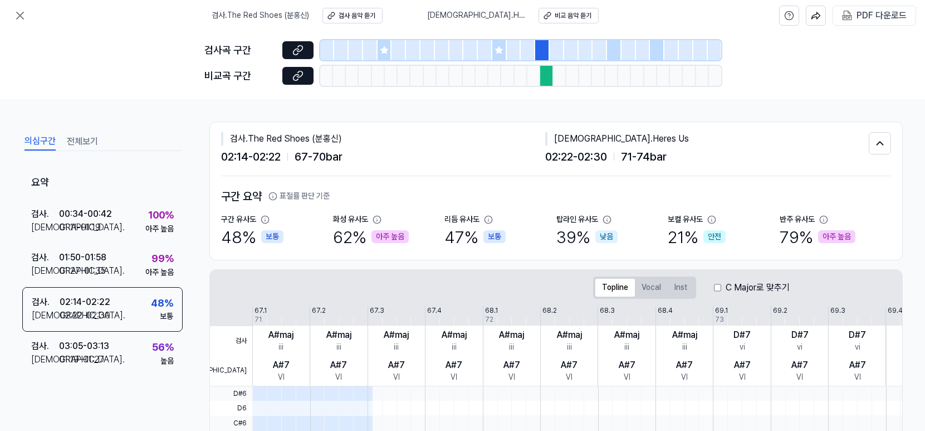
click at [617, 56] on div at bounding box center [614, 50] width 14 height 20
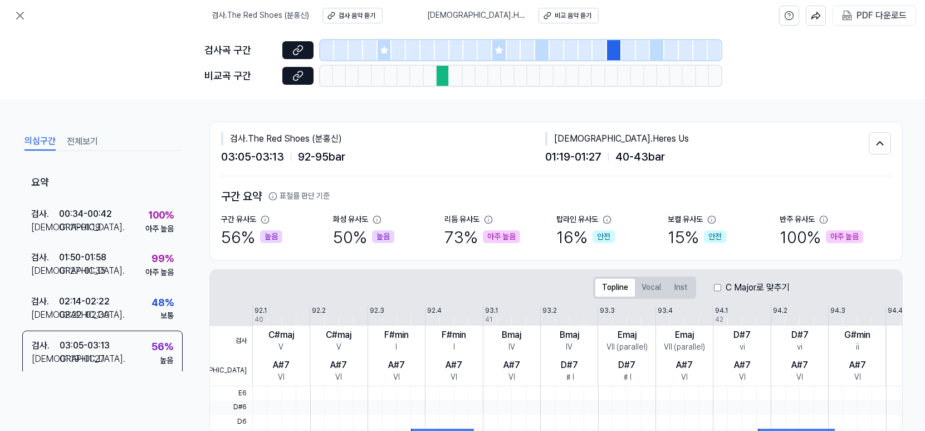
click at [660, 57] on div at bounding box center [657, 50] width 14 height 20
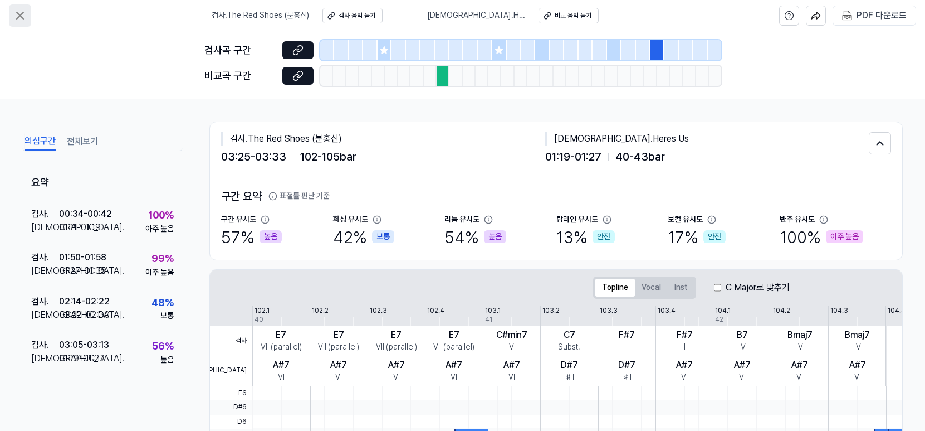
click at [15, 17] on icon at bounding box center [19, 15] width 13 height 13
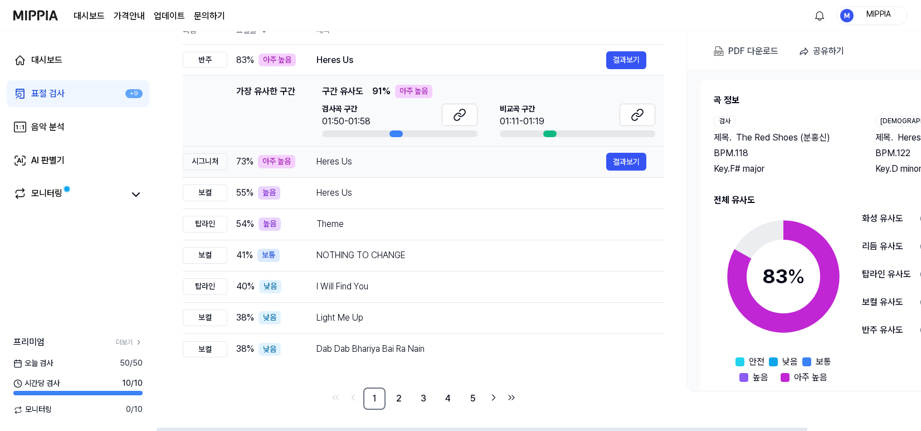
scroll to position [131, 0]
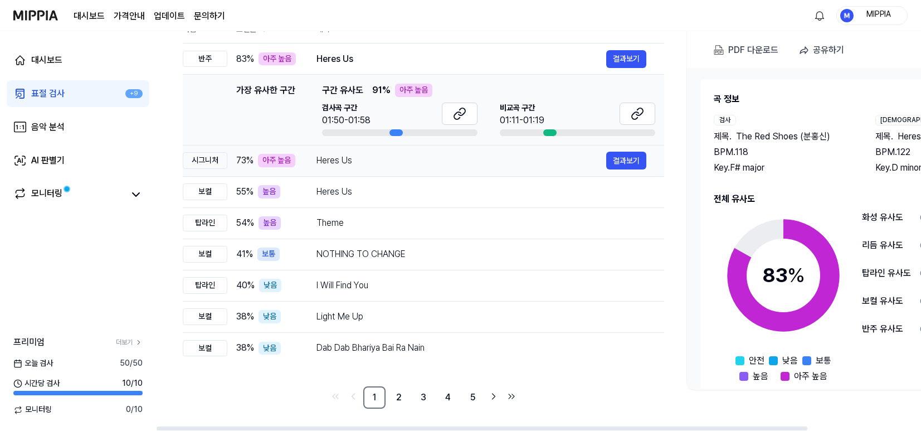
click at [489, 159] on div "Heres Us" at bounding box center [461, 160] width 290 height 13
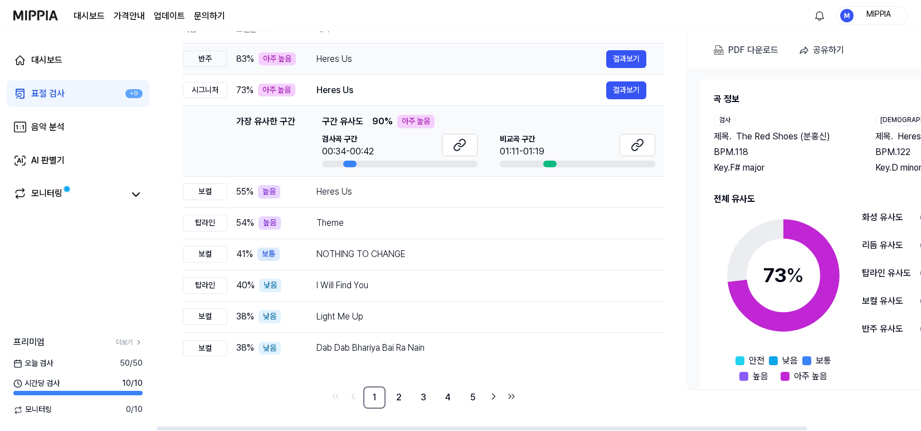
click at [440, 65] on div "Heres Us" at bounding box center [461, 58] width 290 height 13
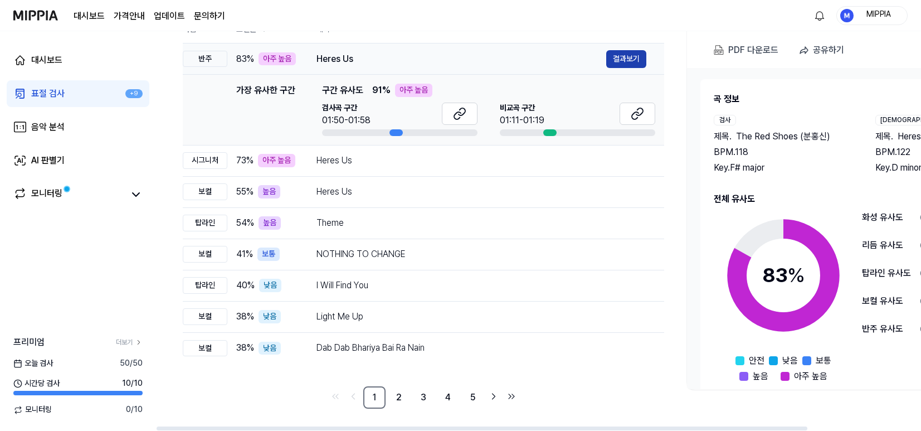
click at [637, 61] on button "결과보기" at bounding box center [626, 59] width 40 height 18
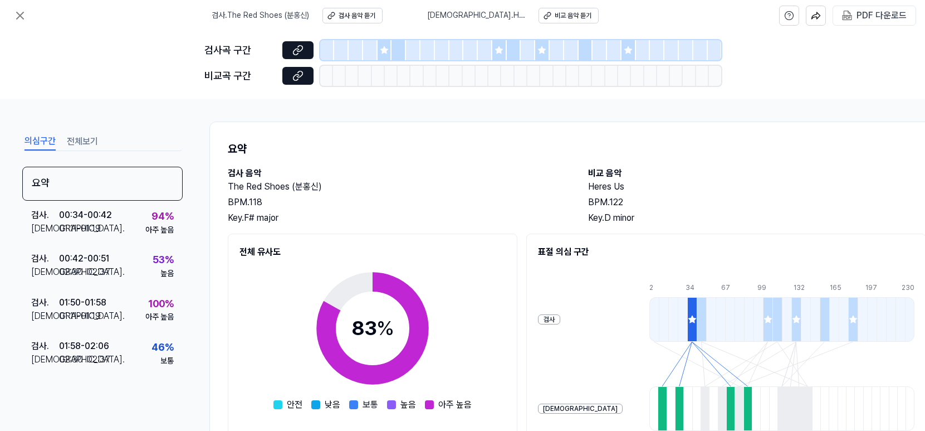
click at [385, 55] on div at bounding box center [385, 50] width 14 height 20
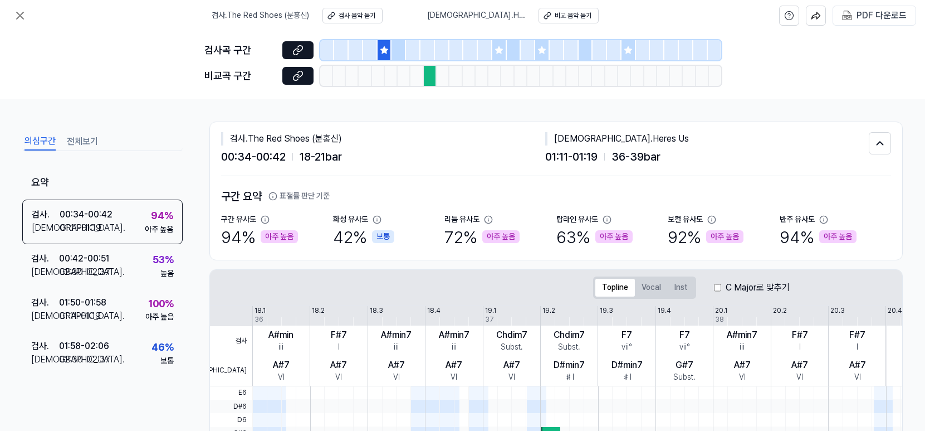
click at [395, 56] on div at bounding box center [399, 50] width 14 height 20
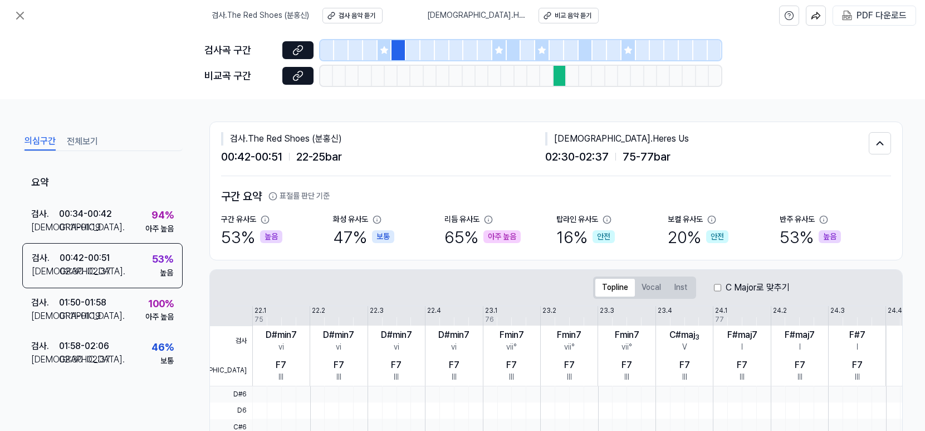
click at [496, 56] on div at bounding box center [499, 50] width 14 height 20
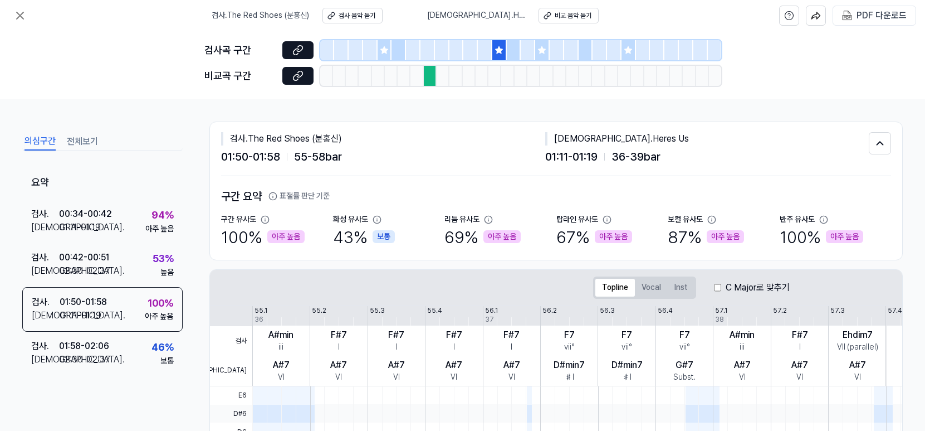
click at [513, 55] on div at bounding box center [514, 50] width 14 height 20
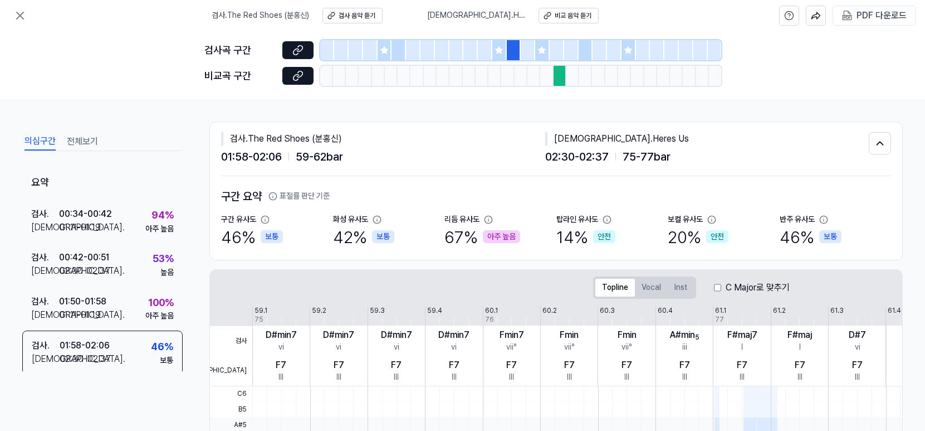
click at [540, 55] on div at bounding box center [542, 50] width 14 height 20
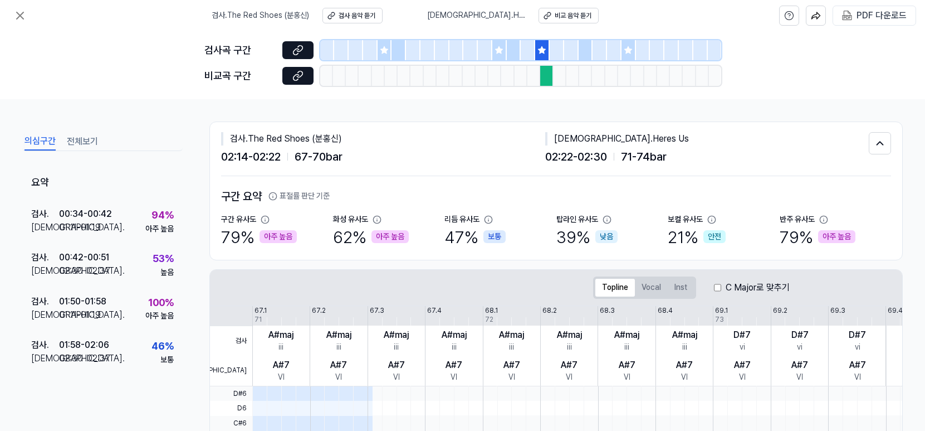
click at [588, 56] on div at bounding box center [586, 50] width 14 height 20
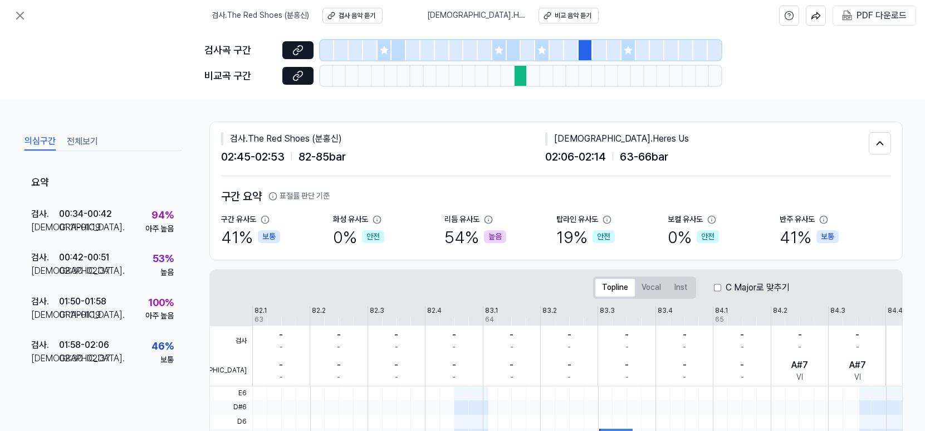
click at [631, 55] on div at bounding box center [629, 50] width 14 height 20
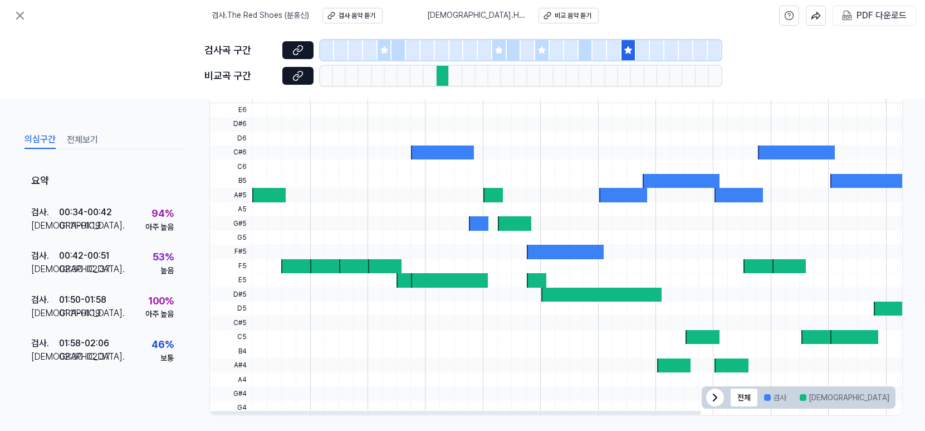
scroll to position [135, 0]
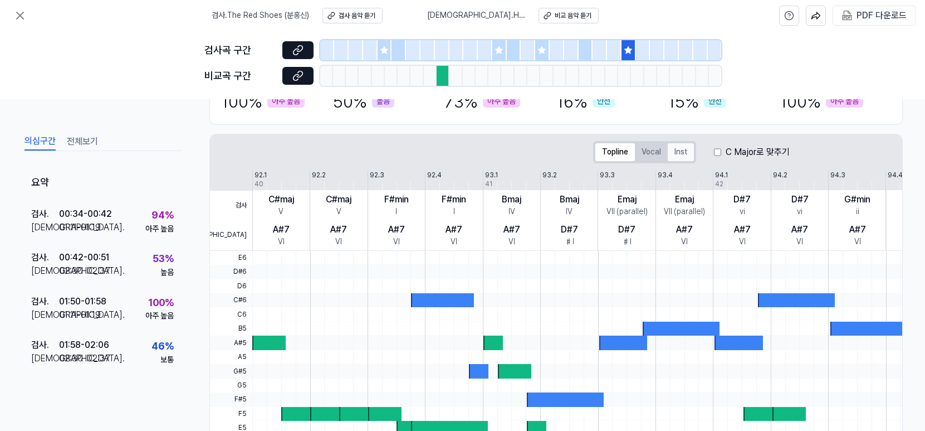
click at [684, 154] on button "Inst" at bounding box center [681, 152] width 26 height 18
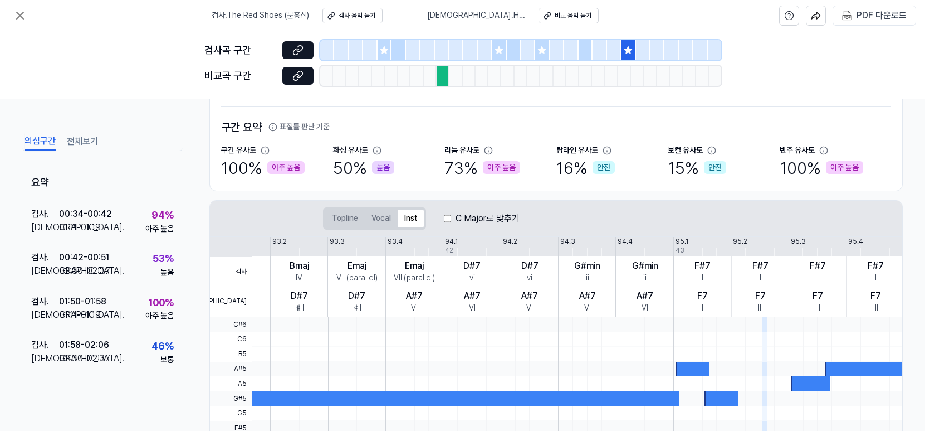
scroll to position [70, 0]
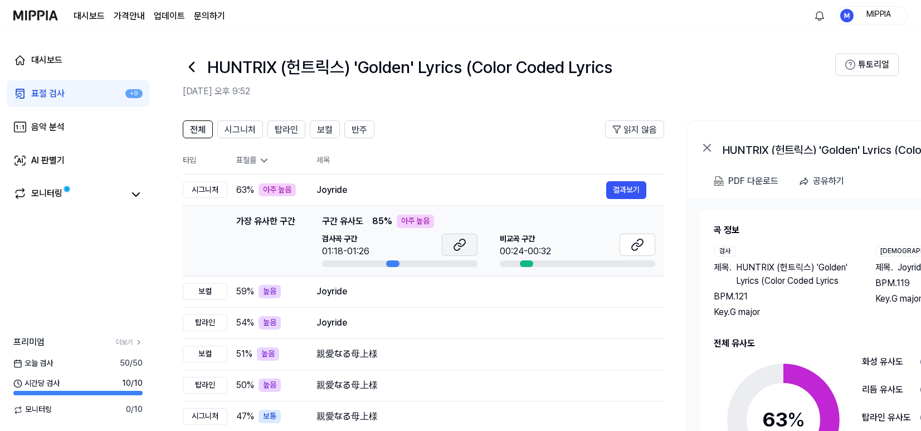
click at [459, 247] on icon at bounding box center [459, 244] width 13 height 13
click at [640, 247] on icon at bounding box center [636, 244] width 13 height 13
click at [630, 190] on button "결과보기" at bounding box center [626, 190] width 40 height 18
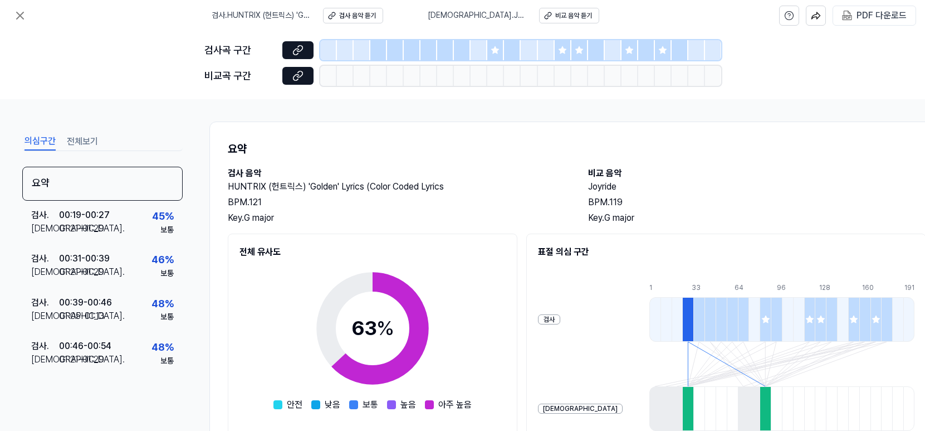
click at [495, 52] on icon at bounding box center [495, 49] width 7 height 7
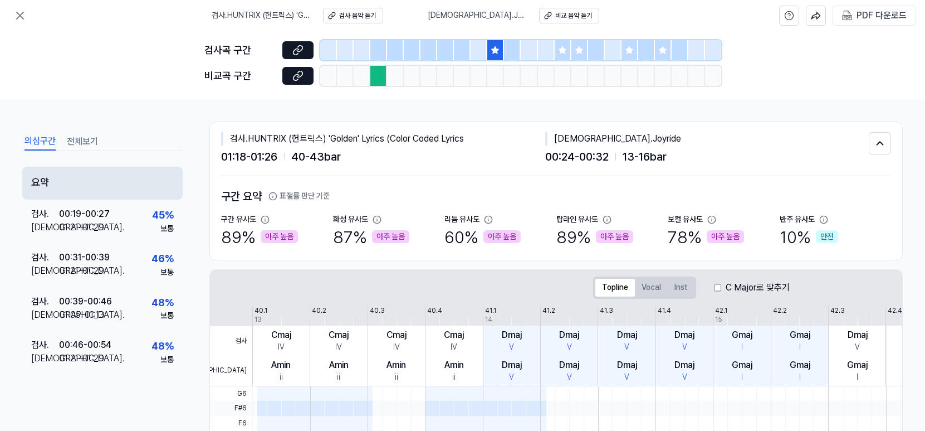
click at [86, 170] on div "요약" at bounding box center [102, 183] width 160 height 33
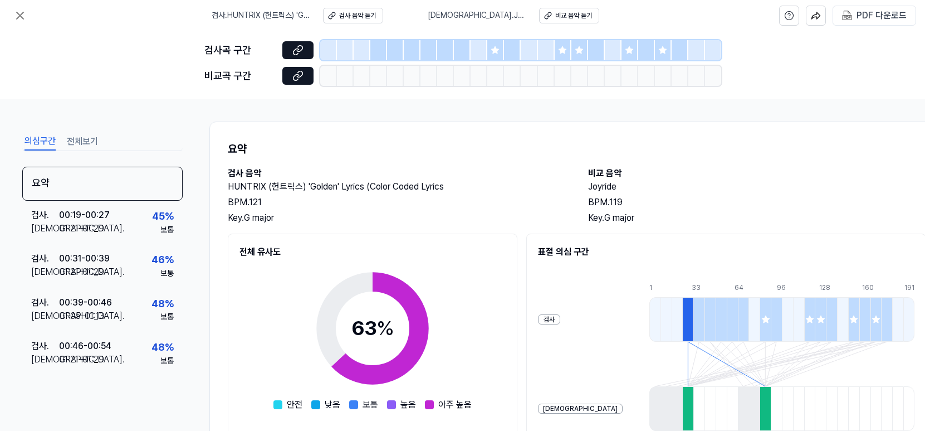
click at [492, 52] on icon at bounding box center [495, 50] width 9 height 9
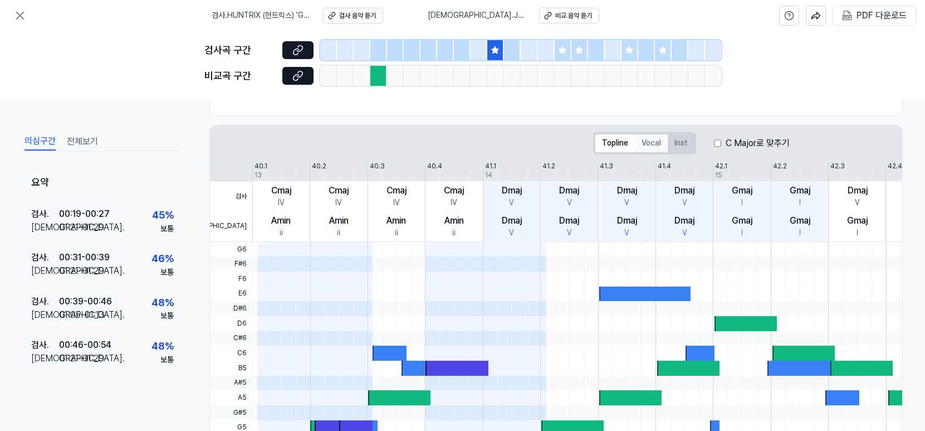
click at [654, 142] on button "Vocal" at bounding box center [651, 143] width 33 height 18
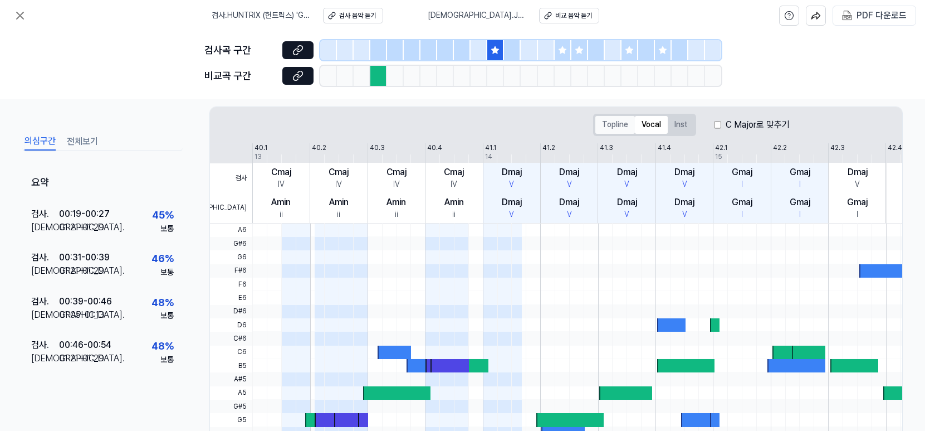
click at [620, 123] on button "Topline" at bounding box center [615, 125] width 40 height 18
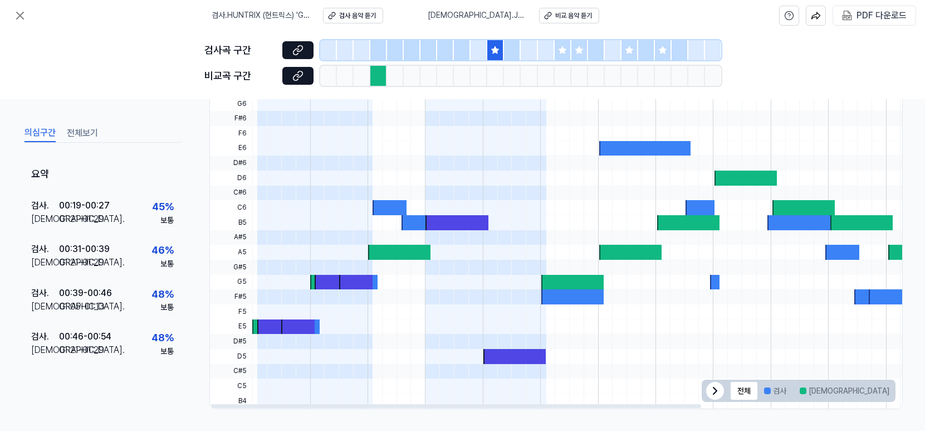
scroll to position [290, 0]
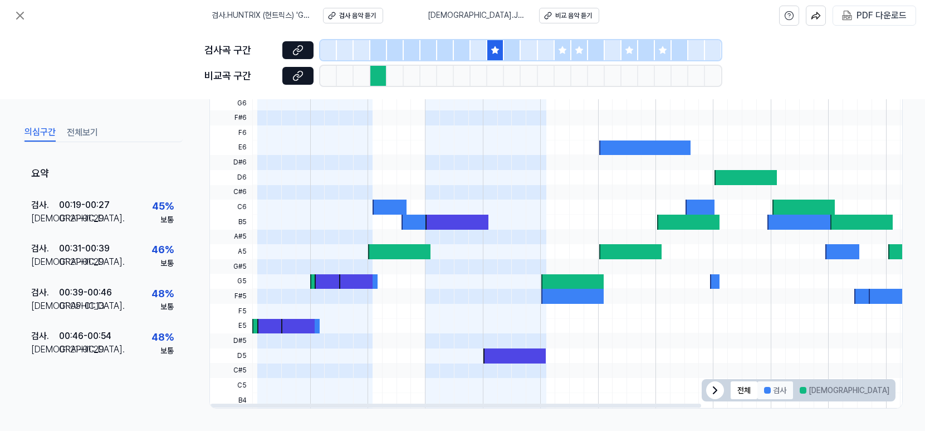
click at [782, 395] on button "검사" at bounding box center [775, 390] width 36 height 18
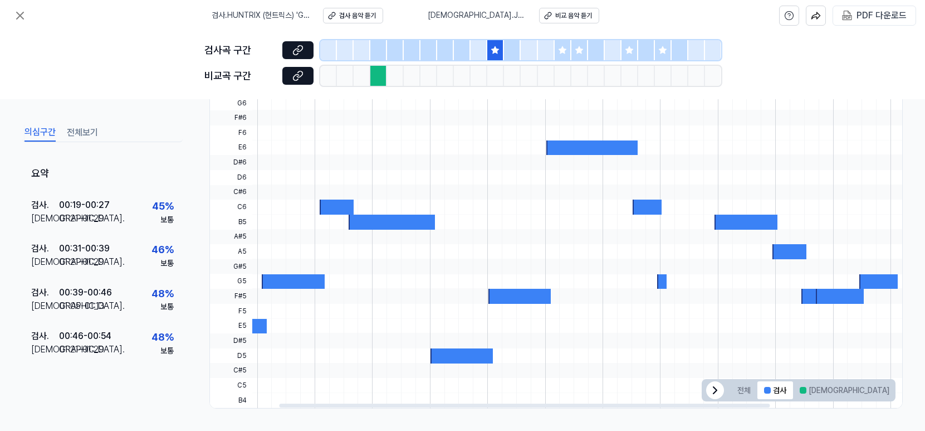
scroll to position [0, 0]
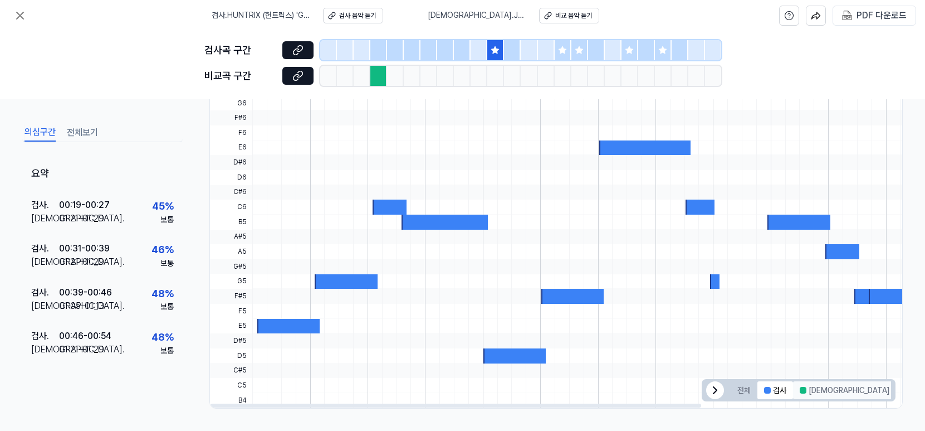
click at [811, 389] on button "[DEMOGRAPHIC_DATA]" at bounding box center [844, 390] width 103 height 18
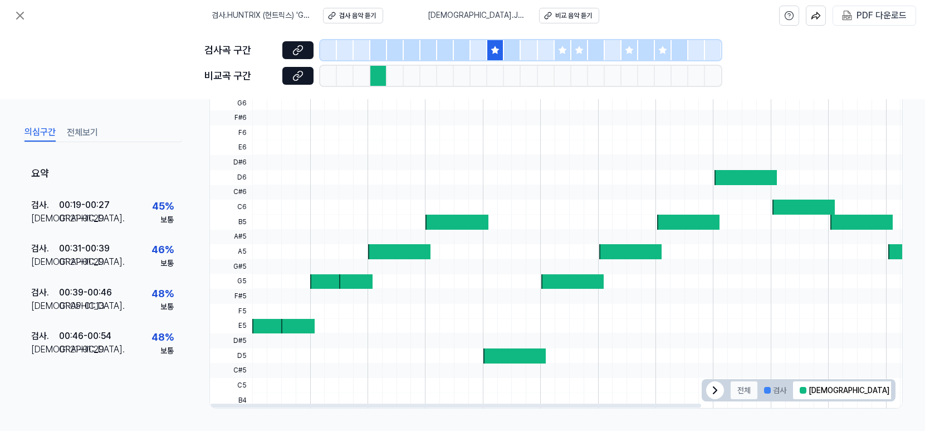
click at [748, 394] on button "전체" at bounding box center [744, 390] width 27 height 18
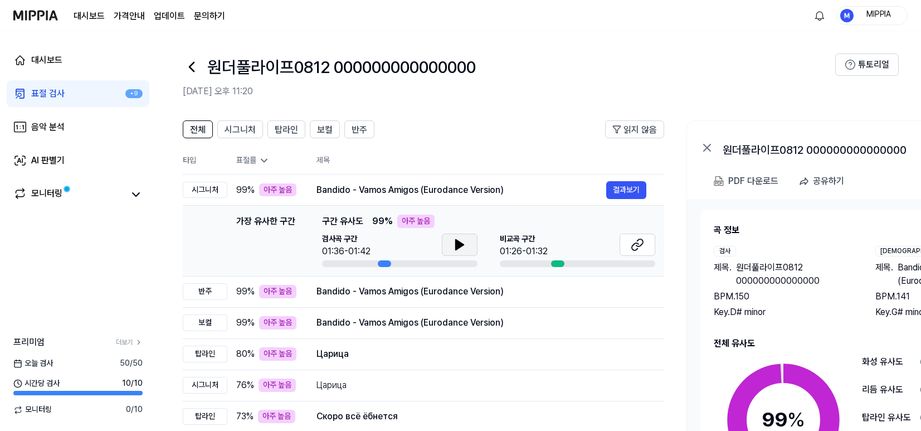
click at [458, 246] on icon at bounding box center [460, 244] width 8 height 10
click at [638, 247] on icon at bounding box center [636, 244] width 13 height 13
click at [462, 241] on icon at bounding box center [459, 244] width 13 height 13
click at [608, 195] on button "결과보기" at bounding box center [626, 190] width 40 height 18
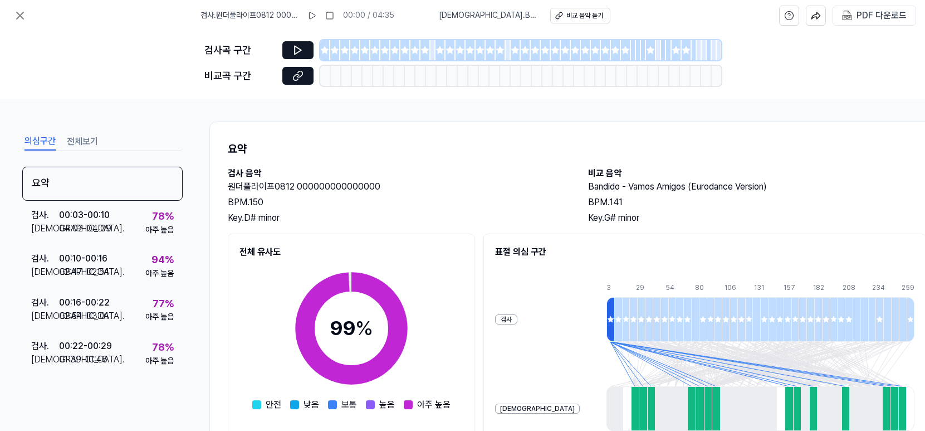
click at [325, 58] on div at bounding box center [325, 50] width 10 height 20
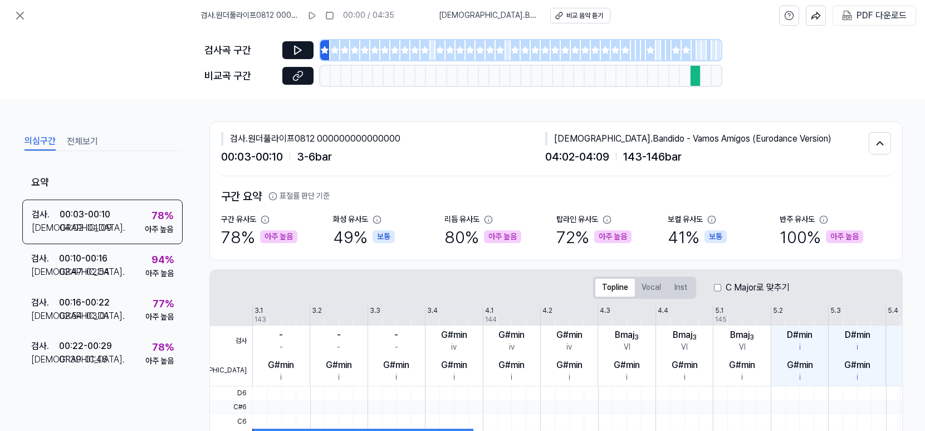
click at [333, 59] on div at bounding box center [335, 50] width 10 height 20
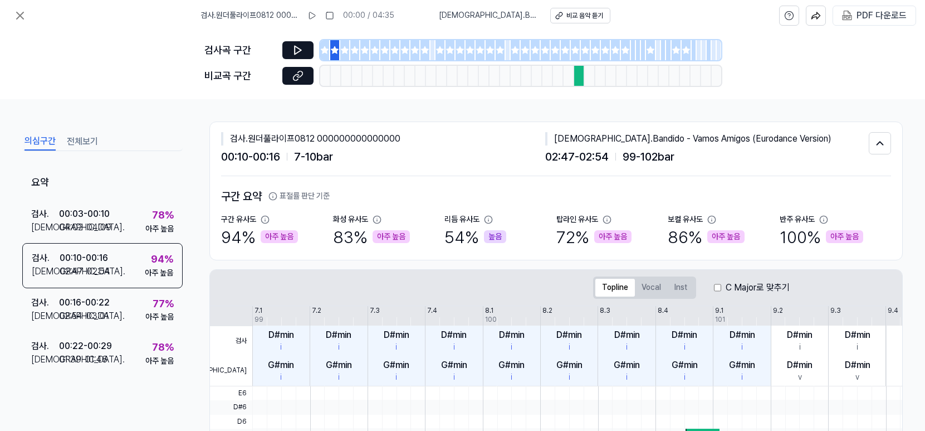
click at [344, 57] on div at bounding box center [345, 50] width 10 height 20
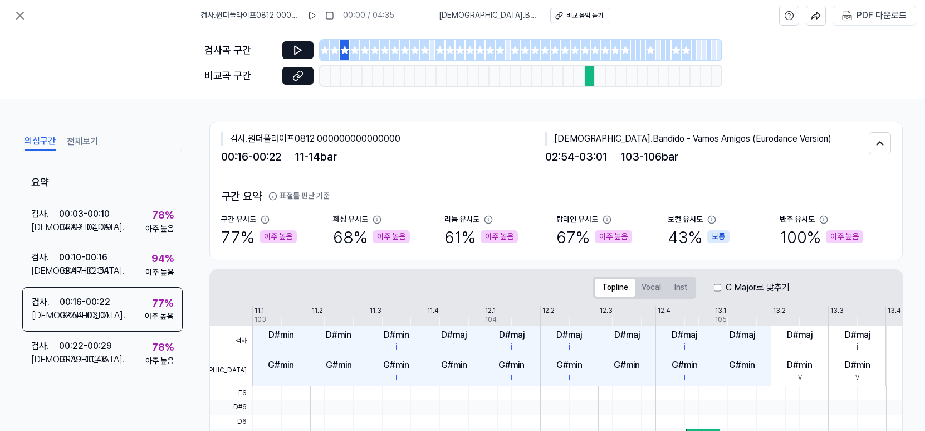
click at [352, 57] on div at bounding box center [355, 50] width 10 height 20
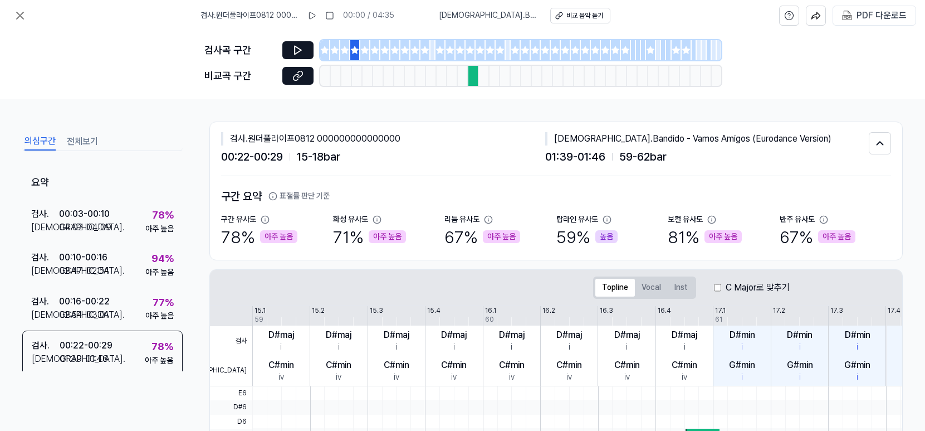
click at [358, 57] on div at bounding box center [355, 50] width 10 height 20
click at [358, 56] on div at bounding box center [355, 50] width 10 height 20
click at [296, 52] on icon at bounding box center [297, 50] width 11 height 11
click at [364, 56] on div at bounding box center [365, 50] width 10 height 20
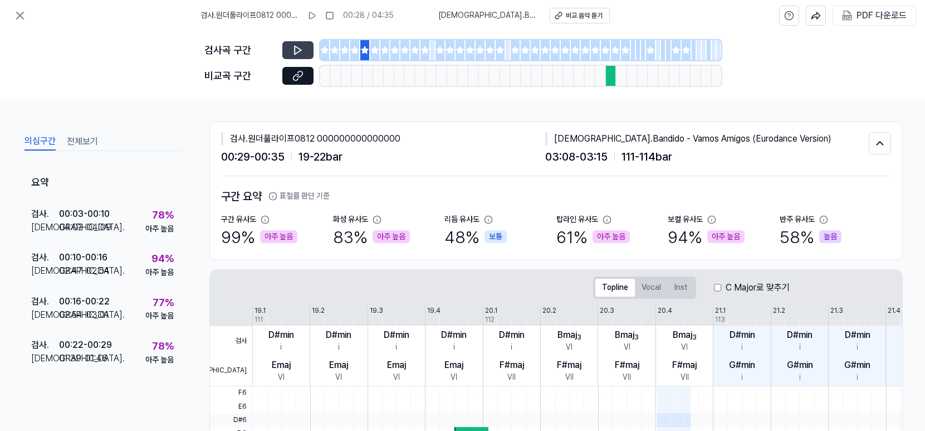
click at [312, 56] on button at bounding box center [297, 50] width 31 height 18
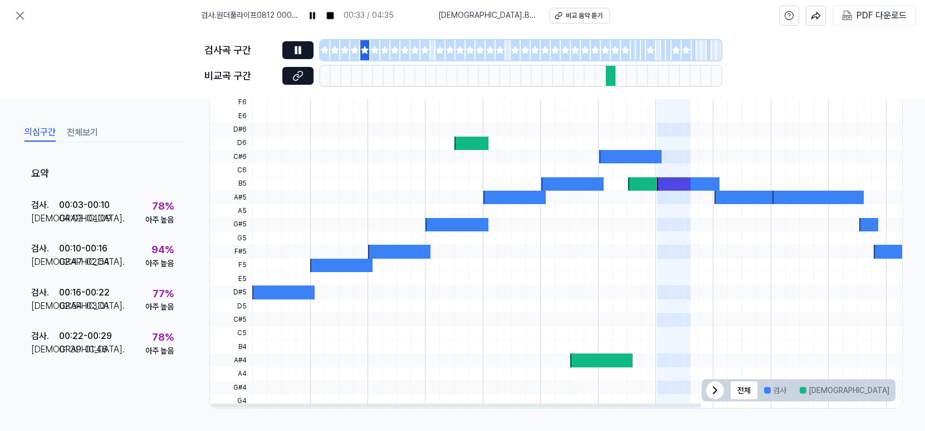
scroll to position [54, 0]
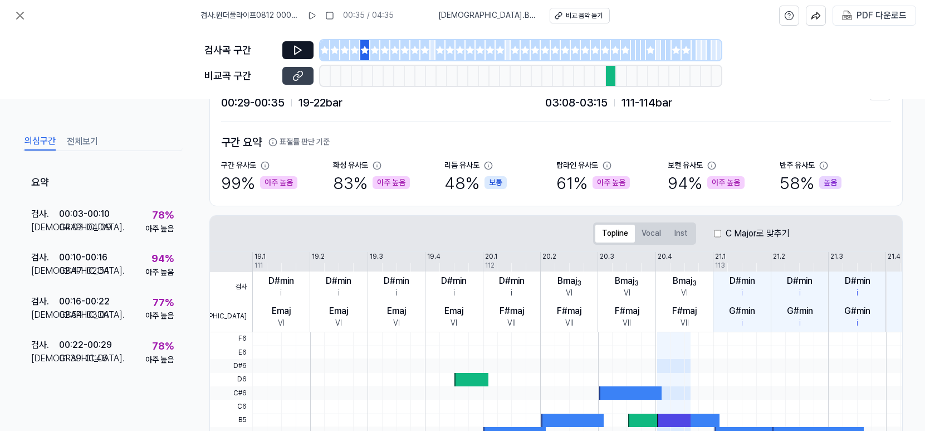
click at [305, 78] on button at bounding box center [297, 76] width 31 height 18
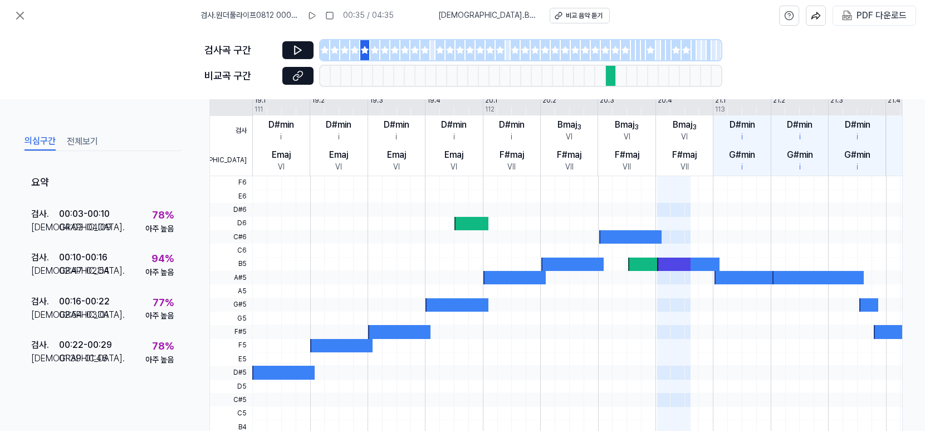
scroll to position [0, 0]
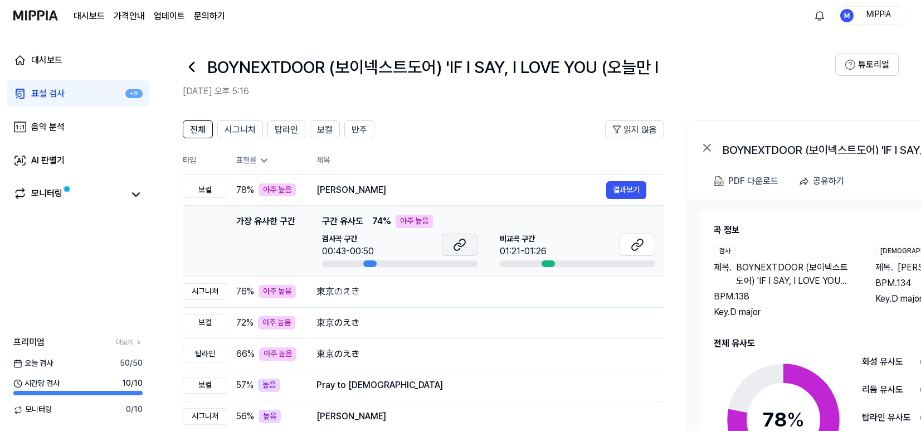
scroll to position [25, 0]
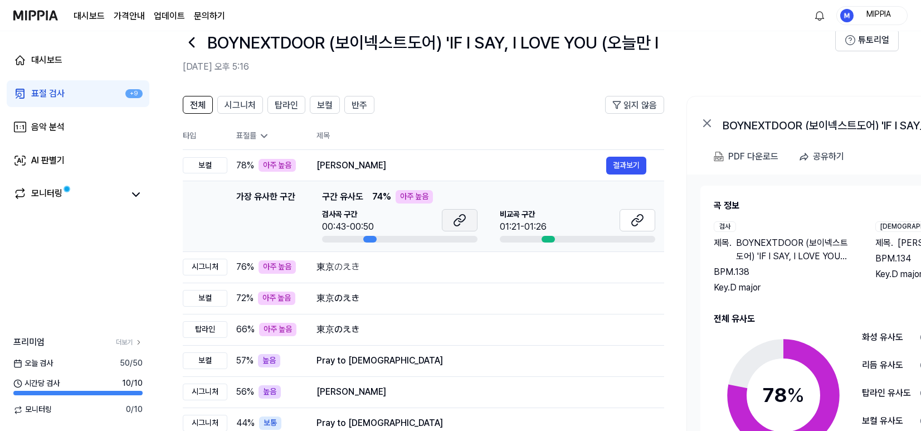
click at [465, 221] on icon at bounding box center [459, 219] width 13 height 13
click at [638, 224] on icon at bounding box center [636, 219] width 13 height 13
click at [436, 291] on div "東京のえき" at bounding box center [461, 297] width 290 height 13
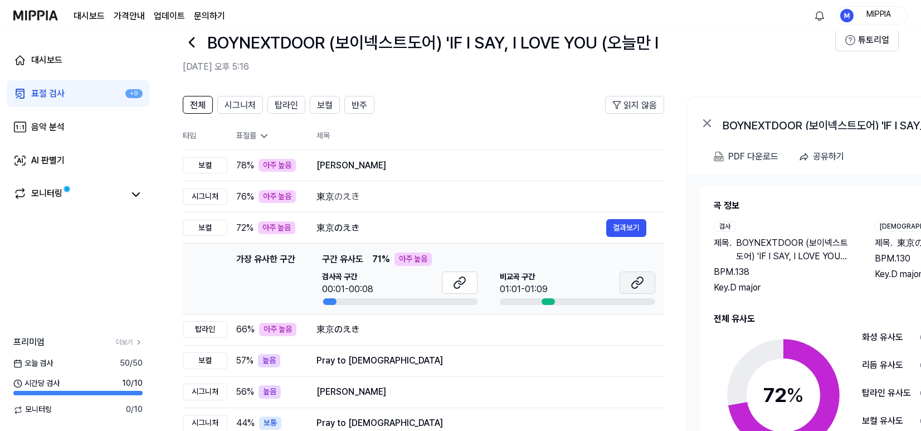
click at [630, 280] on icon at bounding box center [636, 282] width 13 height 13
click at [445, 284] on button at bounding box center [460, 282] width 36 height 22
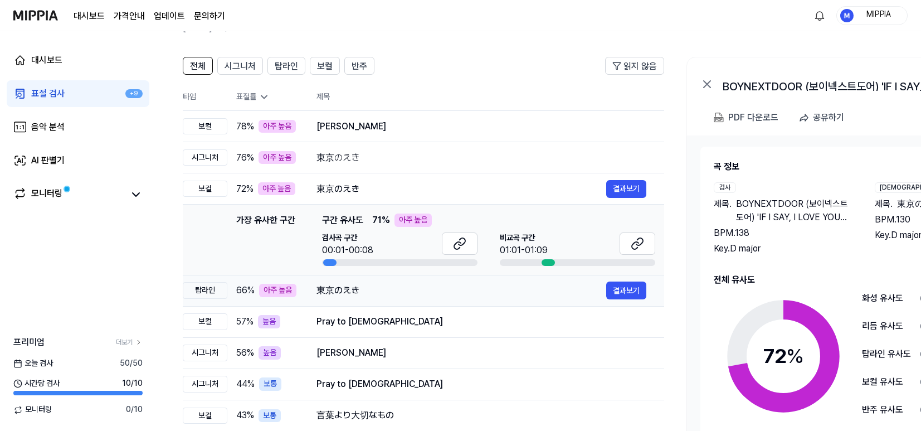
scroll to position [65, 0]
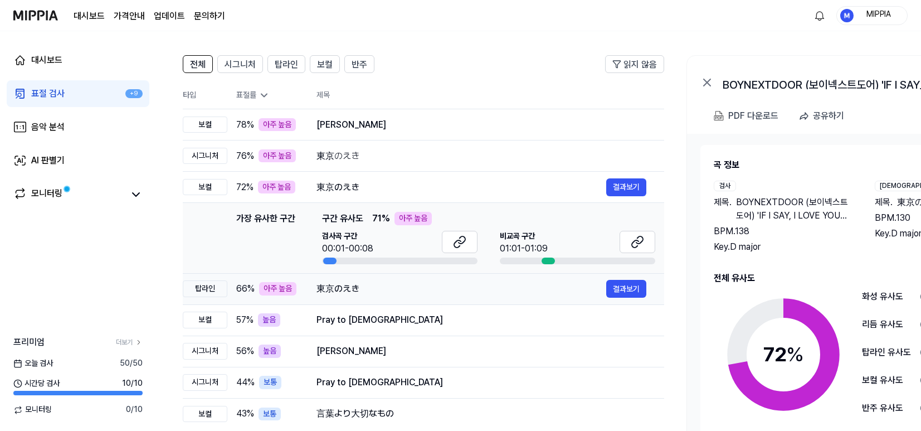
click at [480, 287] on div "東京のえき" at bounding box center [461, 288] width 290 height 13
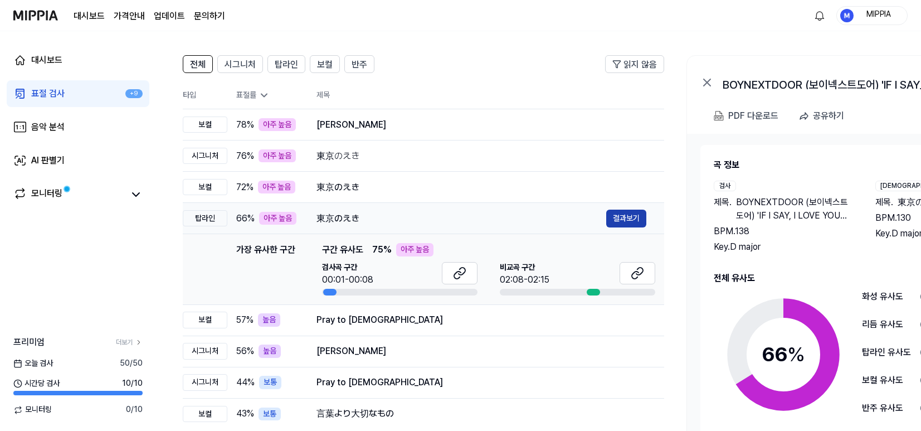
click at [621, 221] on button "결과보기" at bounding box center [626, 218] width 40 height 18
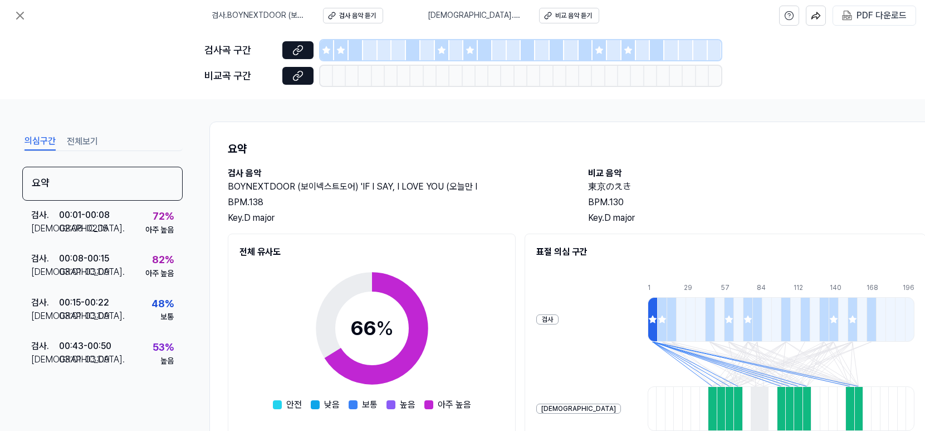
click at [331, 54] on div at bounding box center [327, 50] width 14 height 20
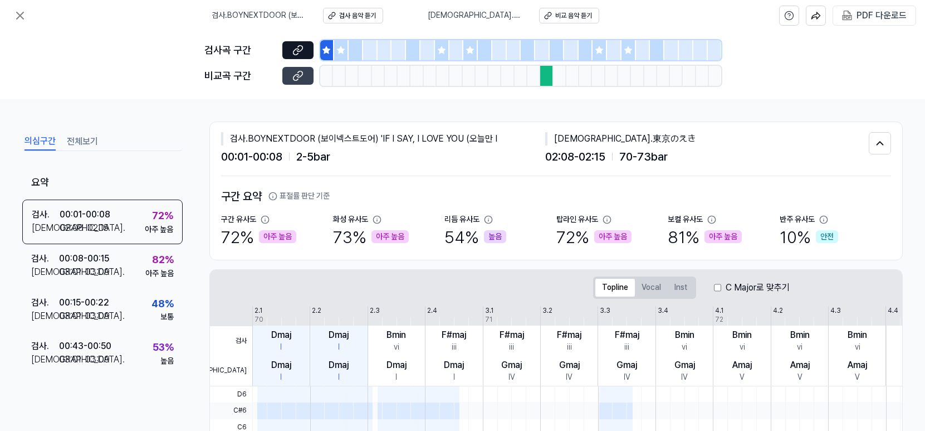
click at [305, 79] on button at bounding box center [297, 76] width 31 height 18
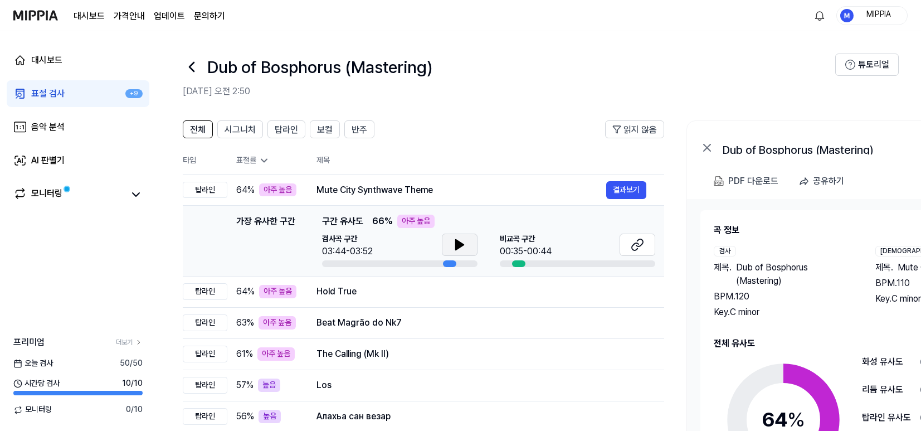
click at [475, 248] on button at bounding box center [460, 244] width 36 height 22
click at [622, 195] on button "결과보기" at bounding box center [626, 190] width 40 height 18
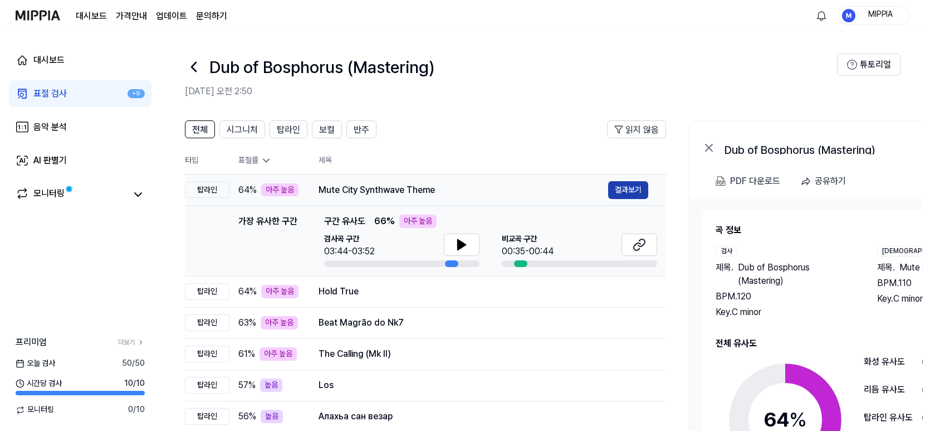
scroll to position [0, 1]
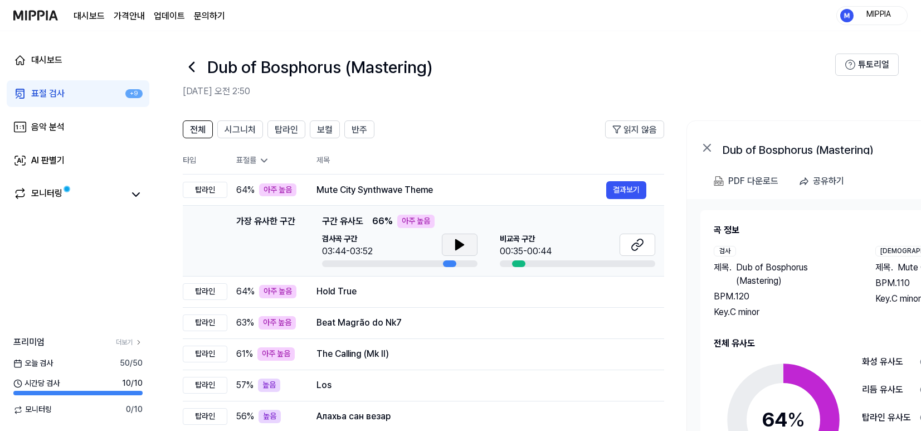
click at [459, 243] on icon at bounding box center [460, 244] width 8 height 10
click at [459, 244] on icon at bounding box center [459, 244] width 13 height 13
click at [632, 243] on icon at bounding box center [636, 244] width 13 height 13
click at [459, 254] on button at bounding box center [460, 244] width 36 height 22
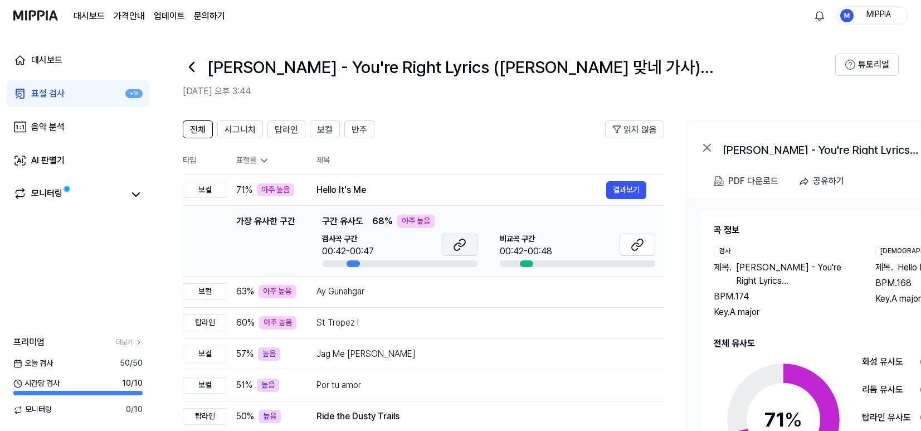
click at [469, 243] on button at bounding box center [460, 244] width 36 height 22
click at [637, 248] on icon at bounding box center [635, 246] width 7 height 7
click at [623, 190] on button "결과보기" at bounding box center [626, 190] width 40 height 18
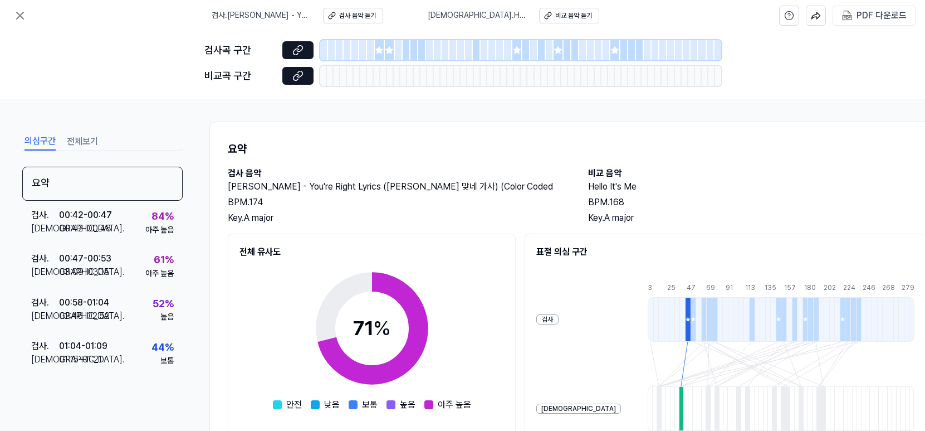
click at [382, 55] on div at bounding box center [380, 50] width 10 height 20
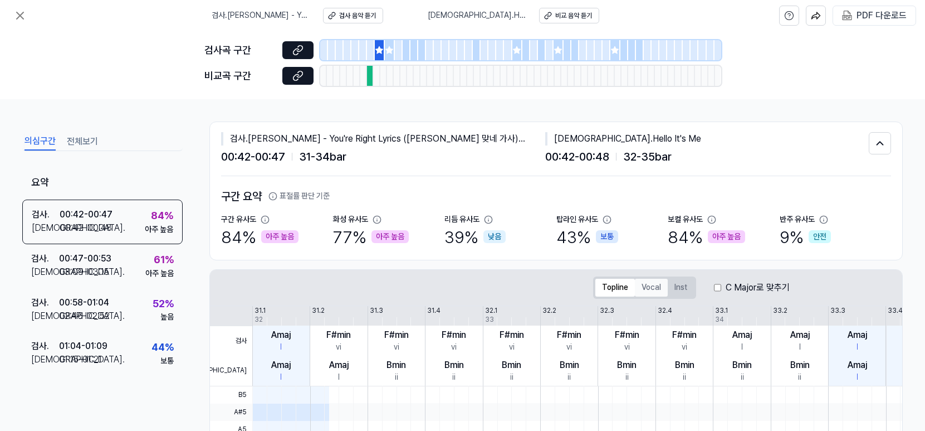
click at [647, 291] on button "Vocal" at bounding box center [651, 287] width 33 height 18
click at [389, 56] on div at bounding box center [390, 50] width 10 height 20
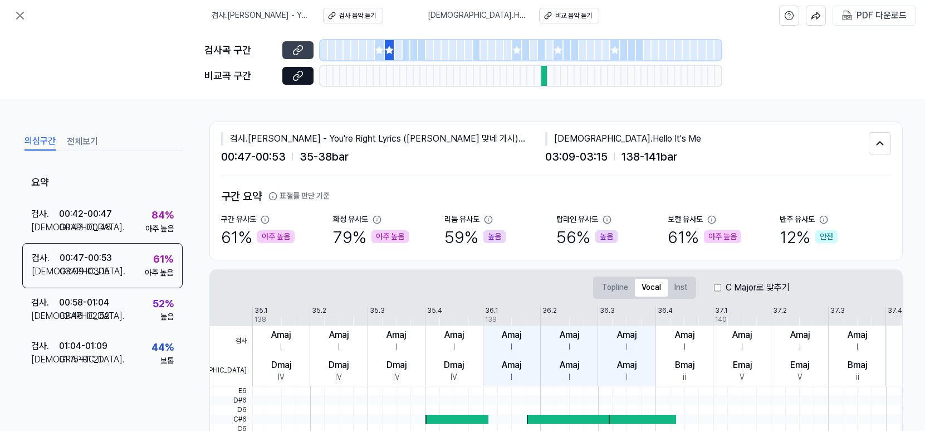
click at [297, 53] on icon at bounding box center [296, 51] width 6 height 6
click at [302, 77] on icon at bounding box center [297, 75] width 11 height 11
click at [297, 53] on icon at bounding box center [296, 51] width 6 height 6
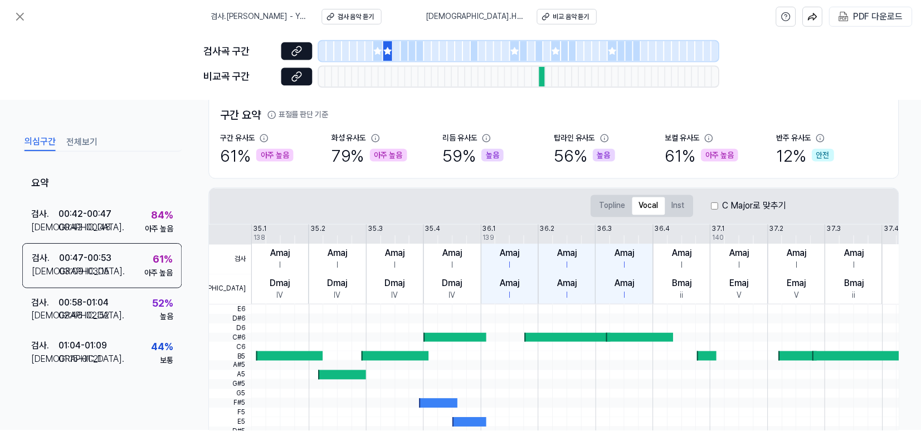
scroll to position [283, 0]
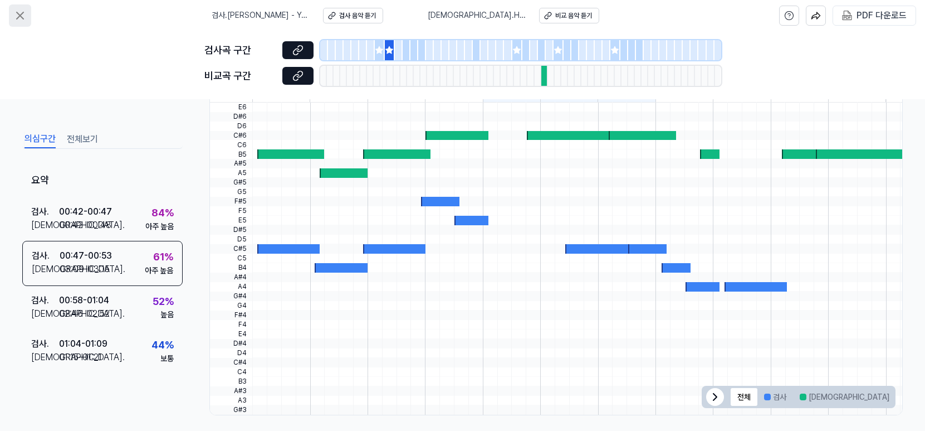
click at [26, 19] on icon at bounding box center [19, 15] width 13 height 13
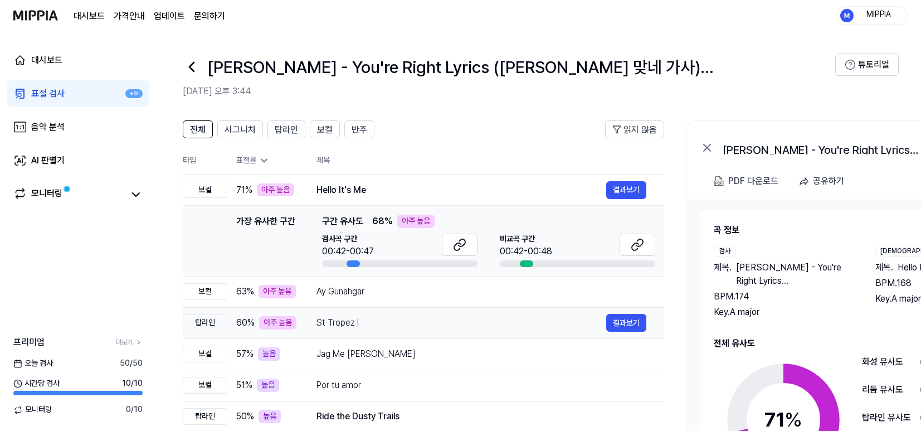
scroll to position [36, 0]
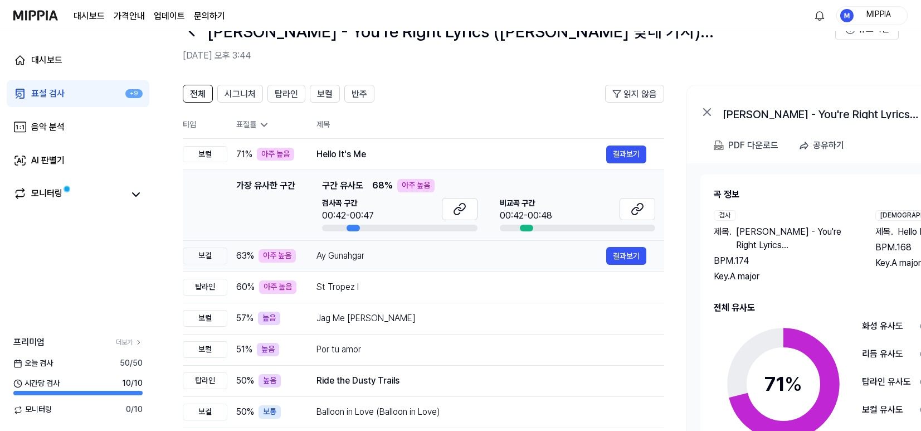
click at [478, 263] on div "Ay Gunahgar 결과보기" at bounding box center [481, 256] width 330 height 18
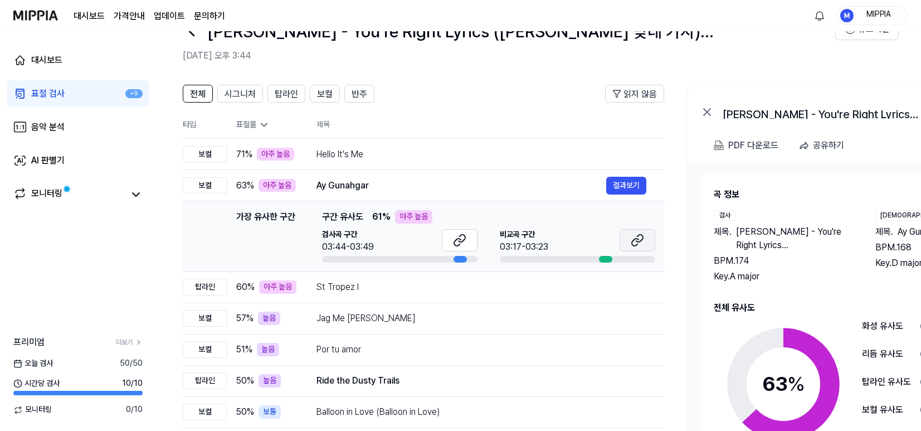
click at [640, 244] on icon at bounding box center [636, 239] width 13 height 13
click at [459, 241] on icon at bounding box center [461, 237] width 7 height 7
click at [630, 241] on icon at bounding box center [636, 239] width 13 height 13
click at [447, 291] on div "St Tropez I" at bounding box center [461, 286] width 290 height 13
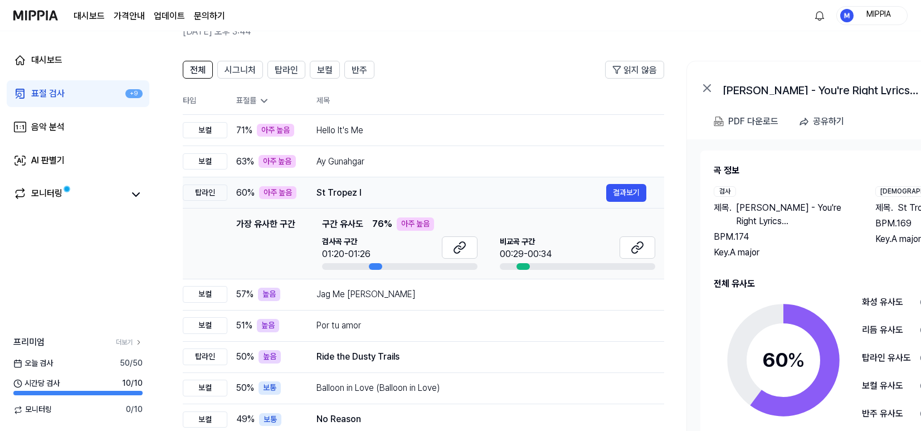
scroll to position [62, 0]
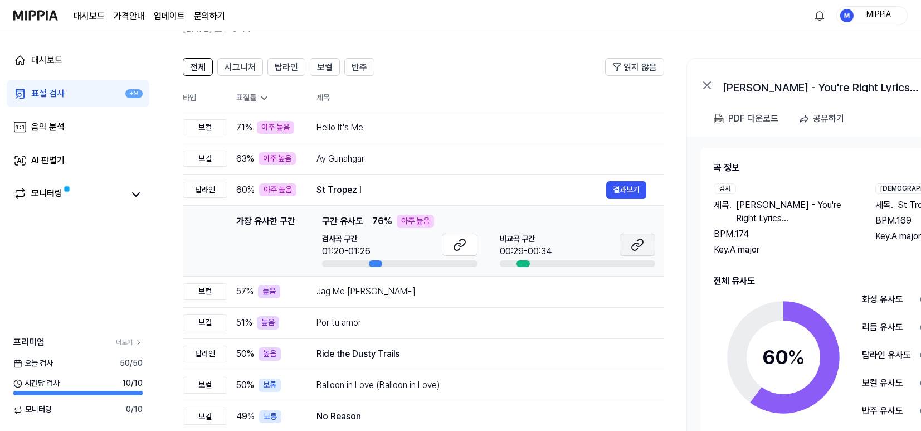
click at [641, 246] on icon at bounding box center [636, 244] width 13 height 13
click at [546, 290] on div "Jag Me Jeena Thoda" at bounding box center [461, 291] width 290 height 13
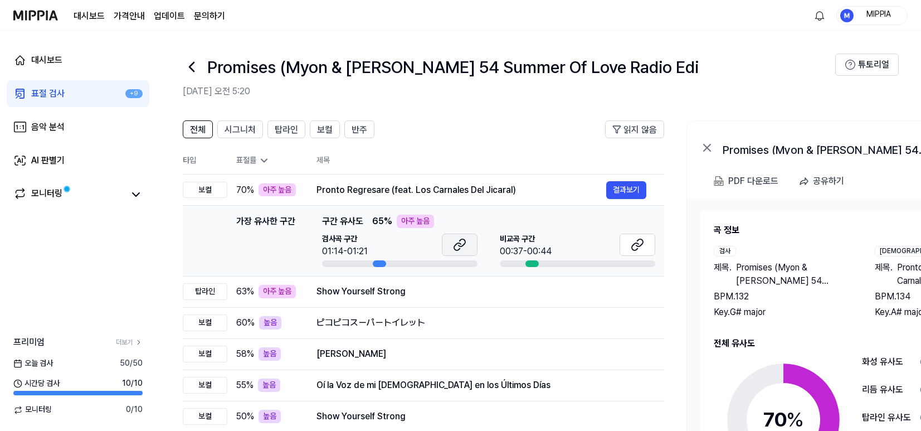
click at [462, 247] on icon at bounding box center [459, 244] width 13 height 13
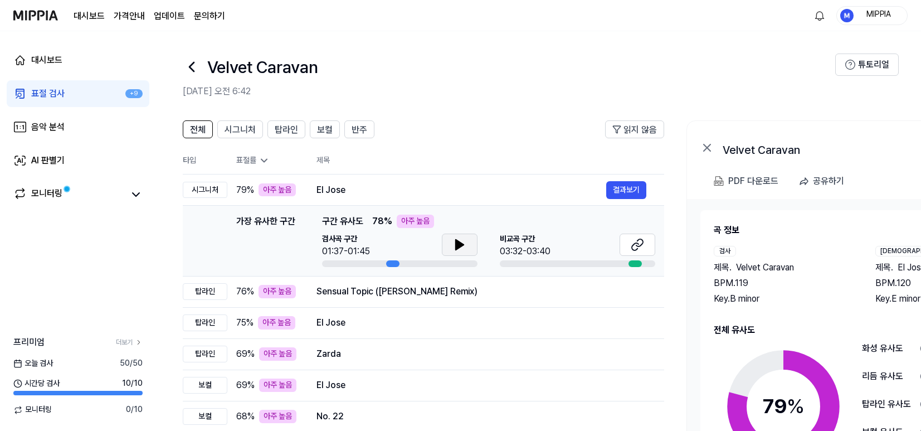
click at [464, 238] on icon at bounding box center [459, 244] width 13 height 13
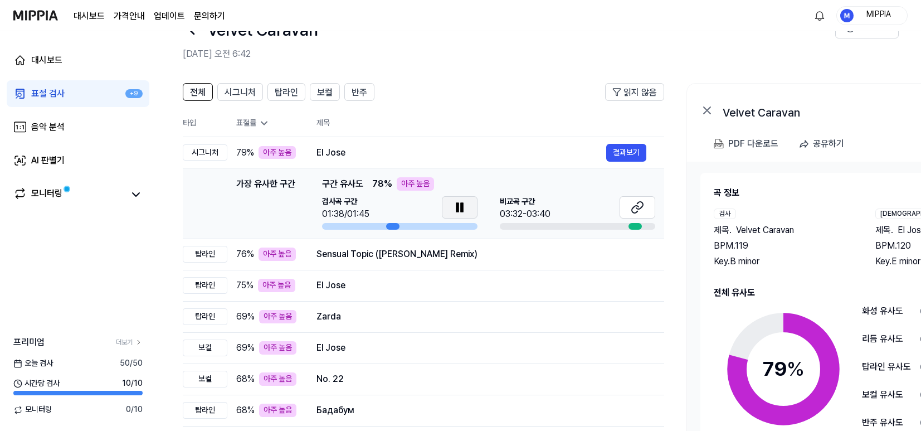
scroll to position [43, 0]
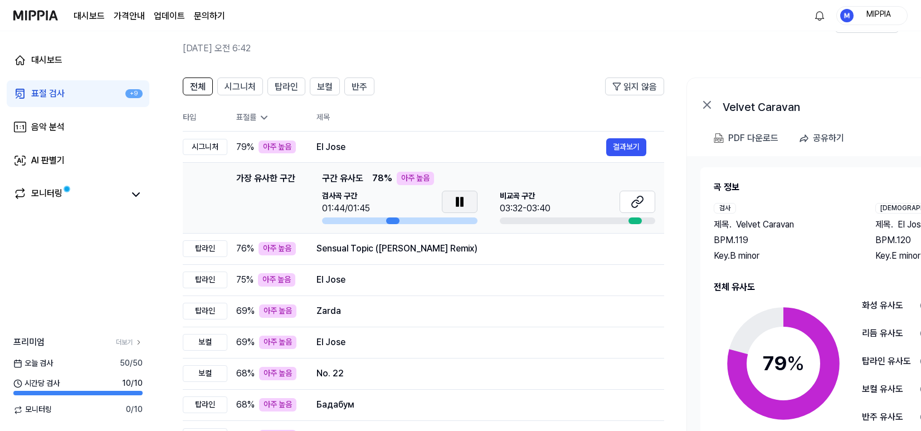
click at [461, 206] on icon at bounding box center [462, 201] width 2 height 9
click at [654, 202] on button at bounding box center [637, 201] width 36 height 22
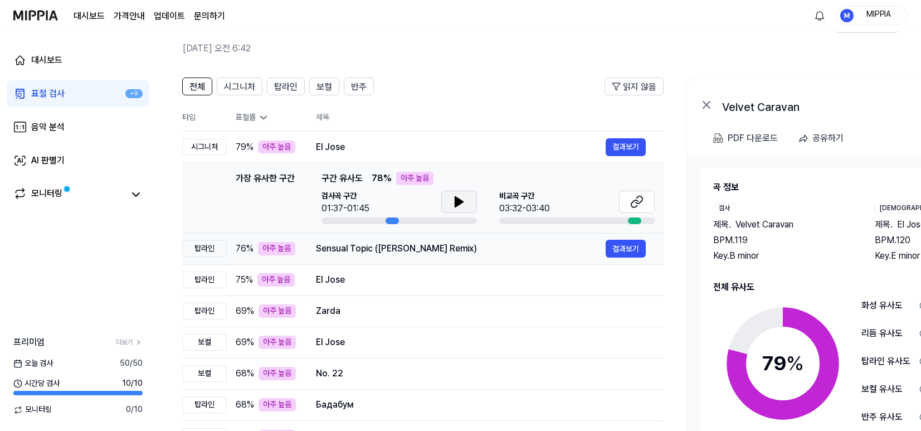
click at [458, 252] on div "Sensual Topic ([PERSON_NAME] Remix)" at bounding box center [461, 248] width 290 height 13
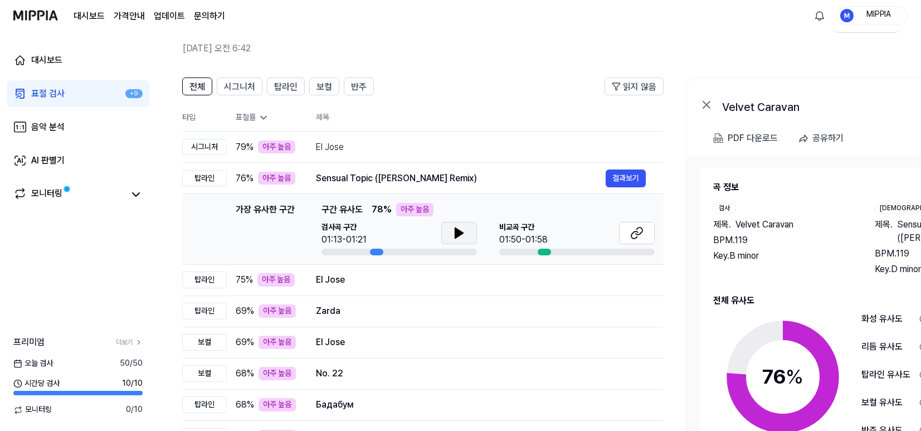
click at [458, 236] on icon at bounding box center [459, 233] width 8 height 10
click at [463, 236] on icon at bounding box center [458, 232] width 13 height 13
click at [629, 234] on button at bounding box center [637, 233] width 36 height 22
click at [462, 229] on icon at bounding box center [458, 232] width 13 height 13
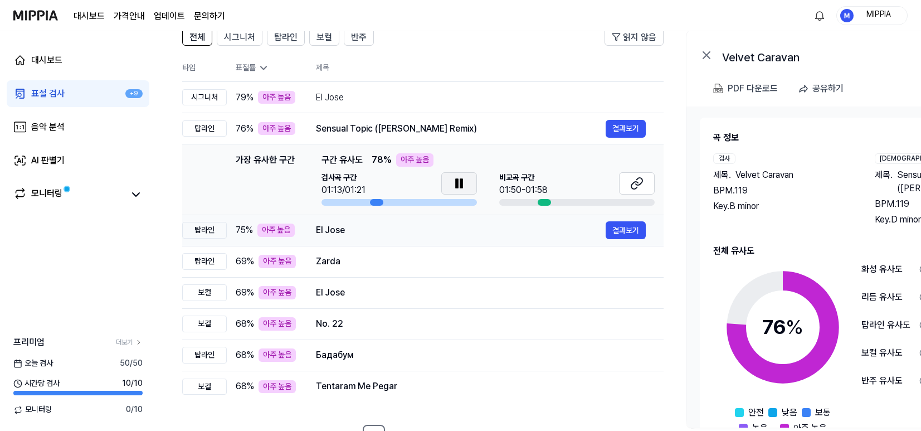
scroll to position [93, 0]
click at [485, 227] on div "El Jose" at bounding box center [461, 229] width 290 height 13
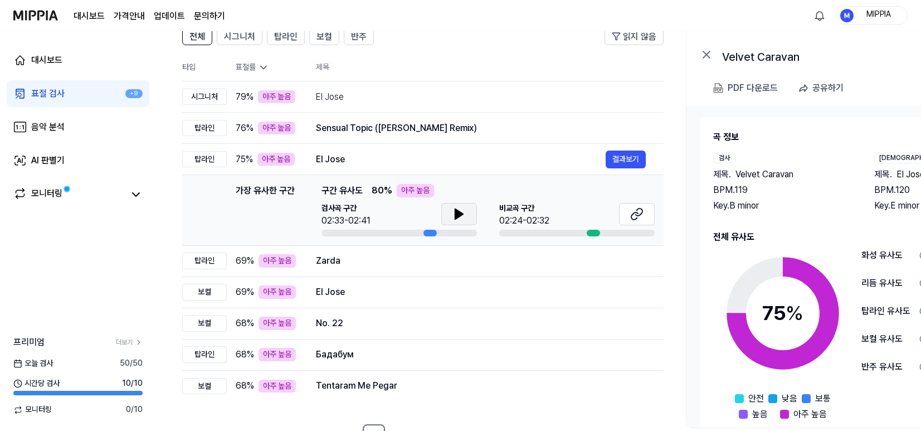
click at [451, 217] on button at bounding box center [459, 214] width 36 height 22
click at [459, 218] on icon at bounding box center [458, 213] width 13 height 13
click at [649, 218] on button at bounding box center [637, 214] width 36 height 22
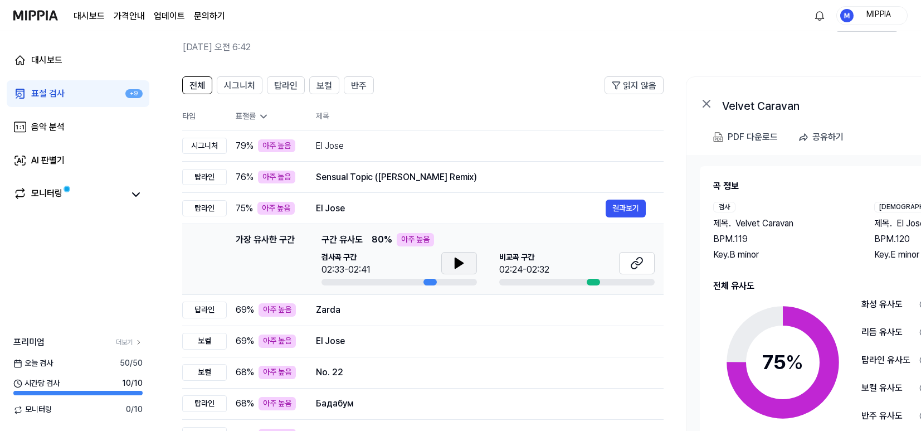
scroll to position [0, 0]
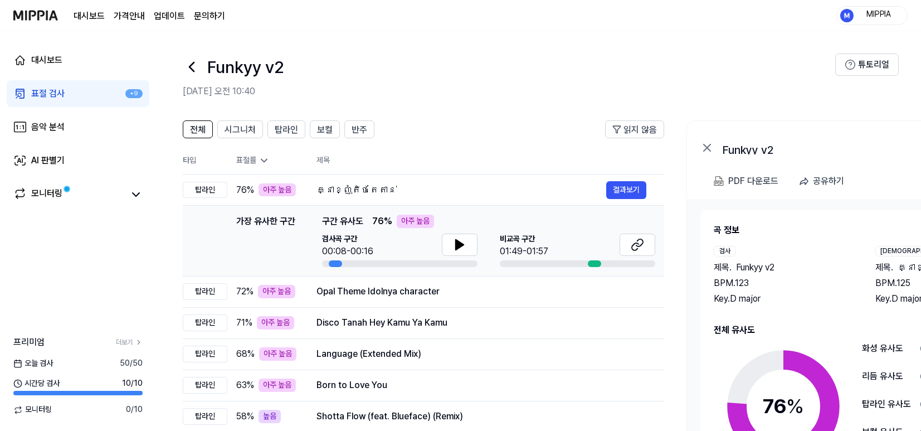
click at [468, 256] on div at bounding box center [460, 245] width 36 height 25
click at [462, 247] on icon at bounding box center [459, 244] width 13 height 13
click at [462, 247] on icon at bounding box center [462, 244] width 2 height 9
click at [634, 243] on icon at bounding box center [635, 246] width 7 height 7
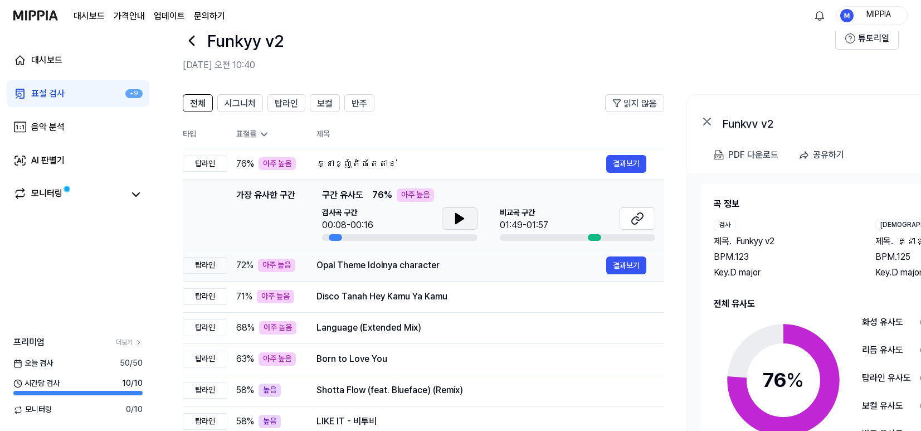
click at [462, 266] on div "Opal Theme Idolnya character" at bounding box center [461, 264] width 290 height 13
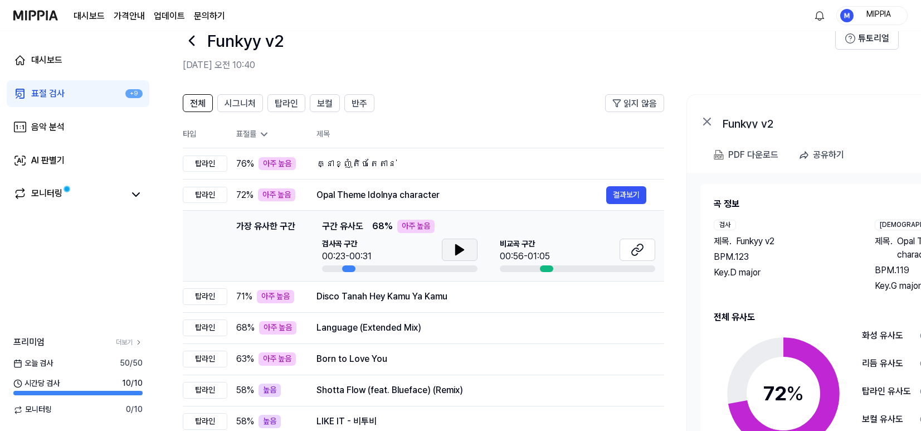
click at [467, 248] on button at bounding box center [460, 249] width 36 height 22
click at [463, 250] on icon at bounding box center [459, 249] width 13 height 13
click at [641, 250] on icon at bounding box center [639, 247] width 7 height 7
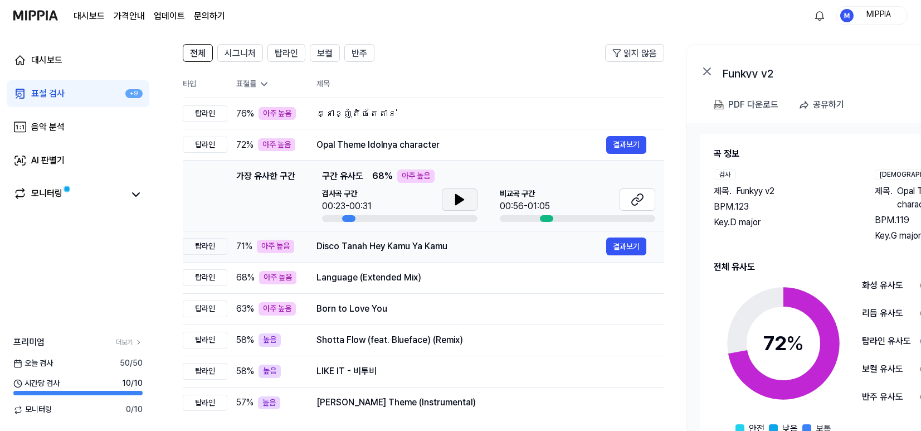
scroll to position [80, 0]
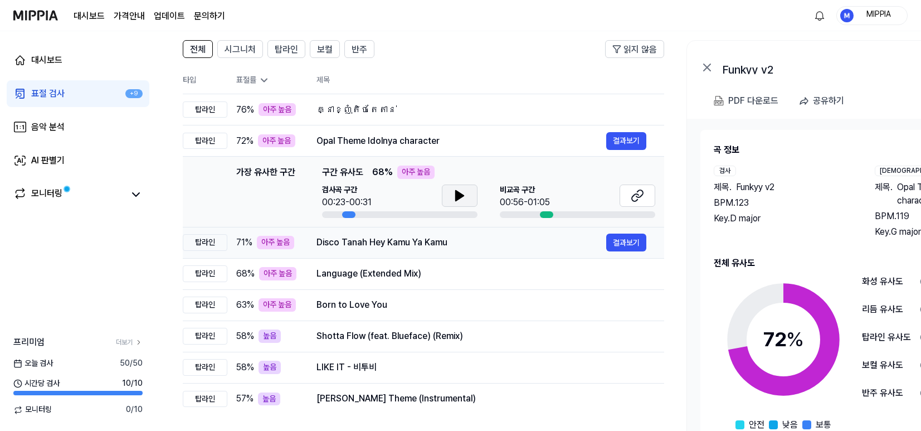
click at [423, 239] on div "Disco Tanah Hey Kamu Ya Kamu" at bounding box center [461, 242] width 290 height 13
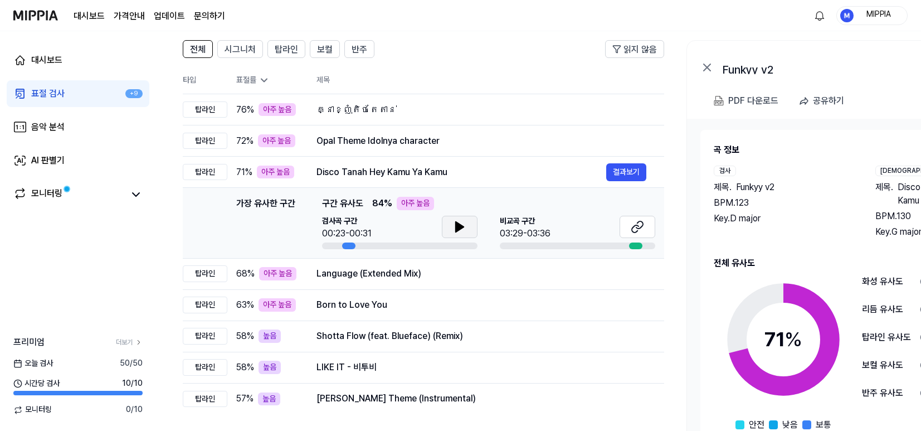
click at [466, 229] on button at bounding box center [460, 227] width 36 height 22
click at [465, 233] on icon at bounding box center [459, 226] width 13 height 13
click at [627, 230] on button at bounding box center [637, 227] width 36 height 22
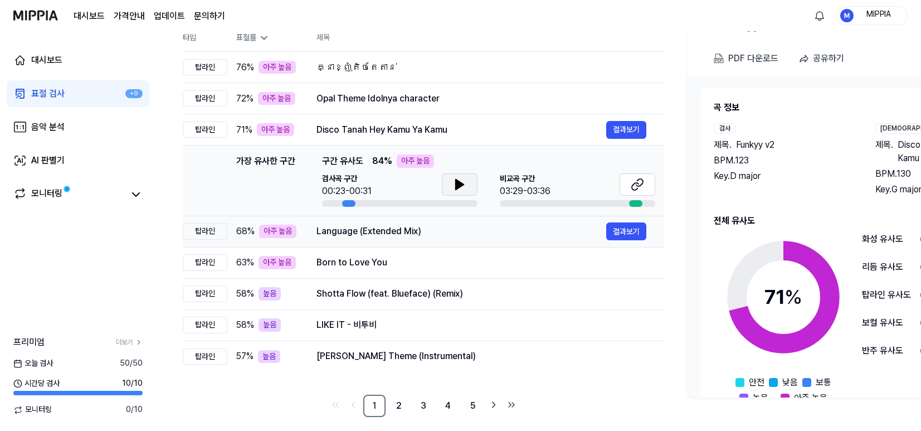
scroll to position [124, 0]
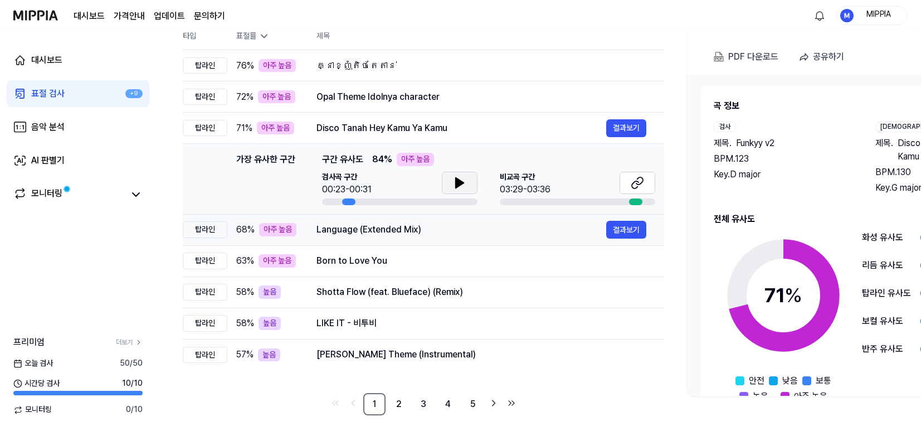
click at [419, 238] on td "Language (Extended Mix) 결과보기" at bounding box center [481, 229] width 365 height 31
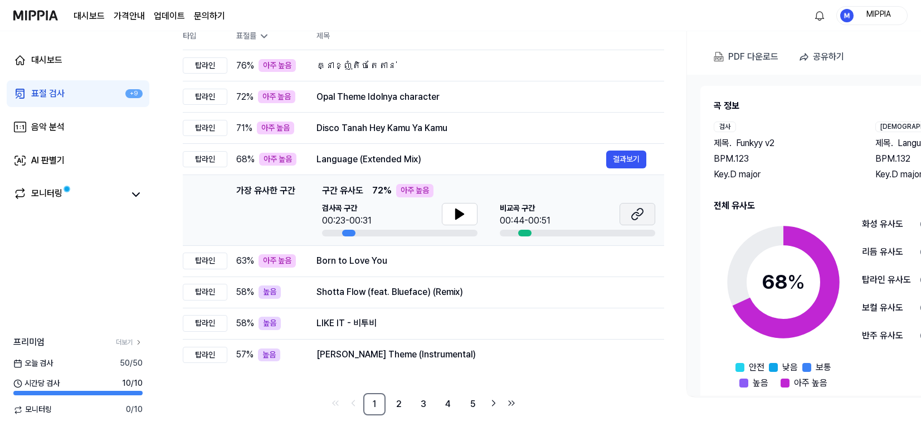
click at [633, 218] on icon at bounding box center [636, 213] width 13 height 13
click at [467, 223] on button at bounding box center [460, 214] width 36 height 22
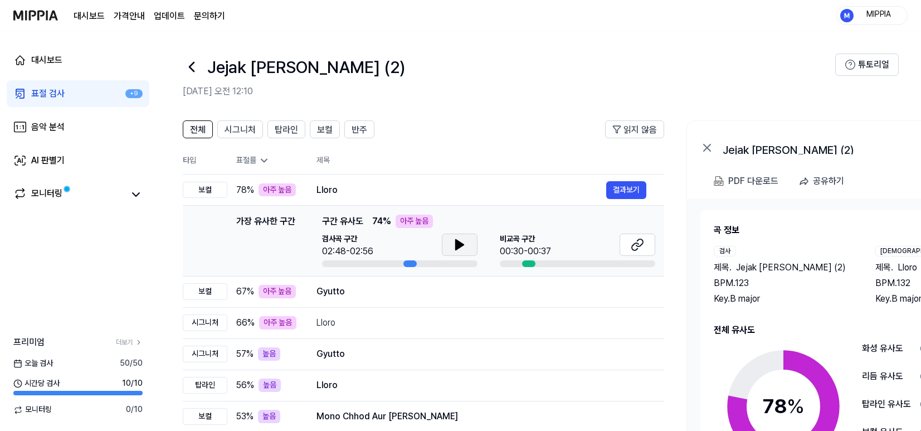
click at [449, 242] on button at bounding box center [460, 244] width 36 height 22
click at [461, 245] on icon at bounding box center [462, 244] width 2 height 9
